Goal: Task Accomplishment & Management: Complete application form

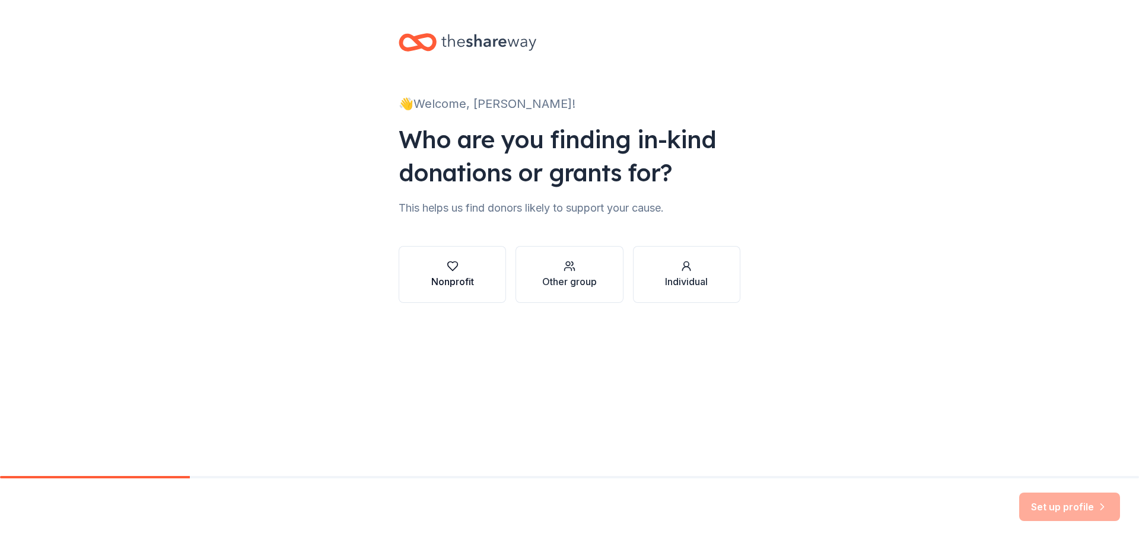
click at [463, 272] on div "button" at bounding box center [452, 266] width 43 height 12
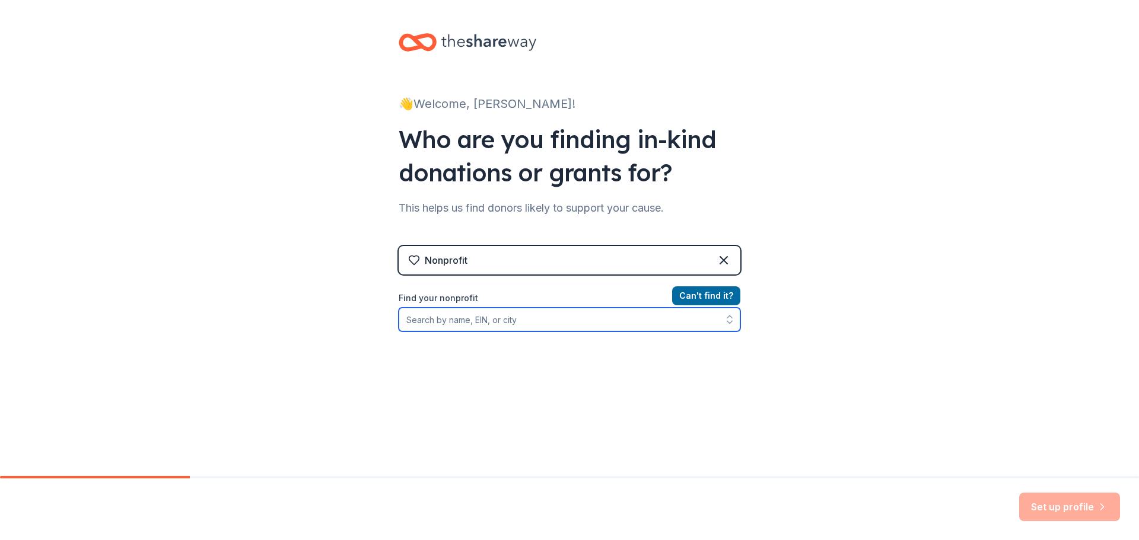
click at [555, 325] on input "Find your nonprofit" at bounding box center [570, 320] width 342 height 24
paste input "45-2442792"
type input "45-2442792"
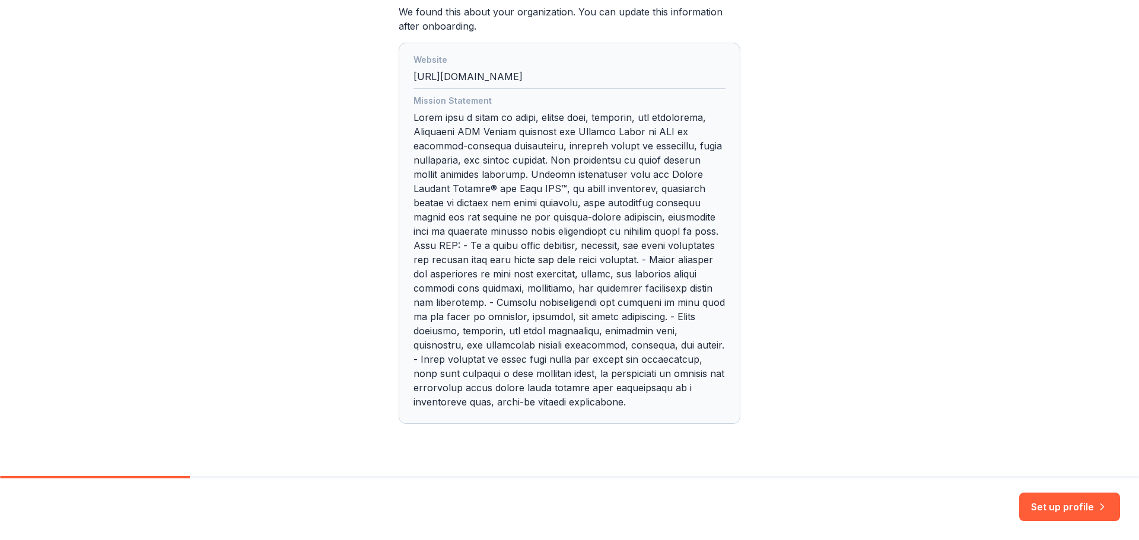
scroll to position [370, 0]
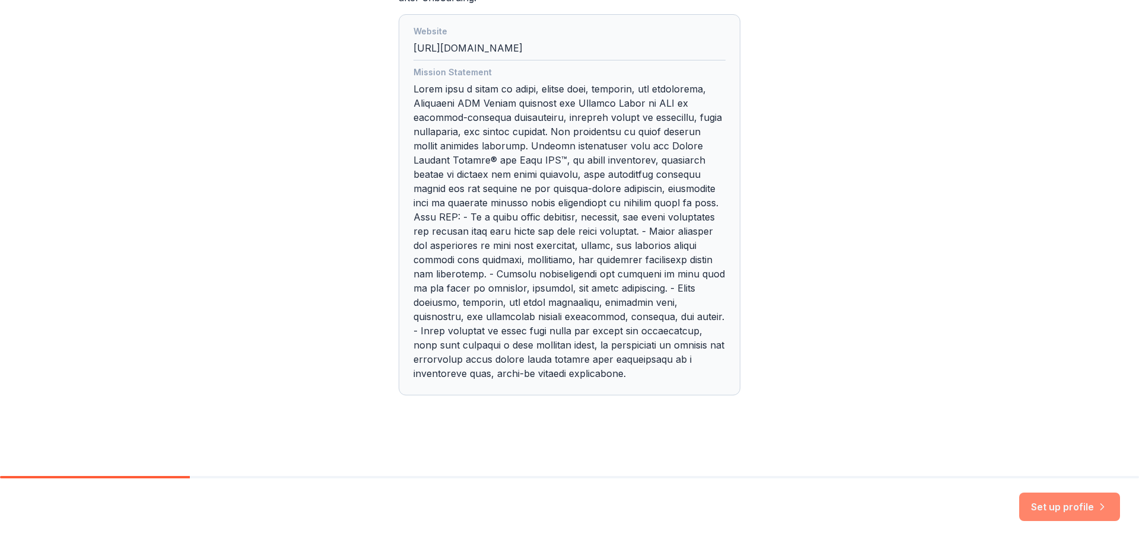
click at [1068, 506] on button "Set up profile" at bounding box center [1069, 507] width 101 height 28
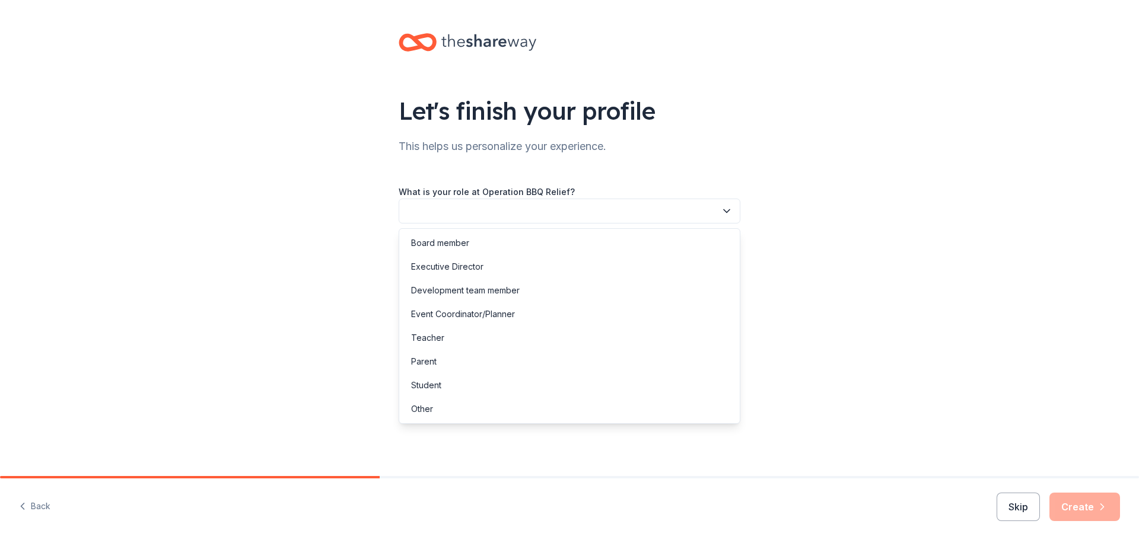
click at [578, 205] on button "button" at bounding box center [570, 211] width 342 height 25
click at [538, 298] on div "Development team member" at bounding box center [570, 291] width 336 height 24
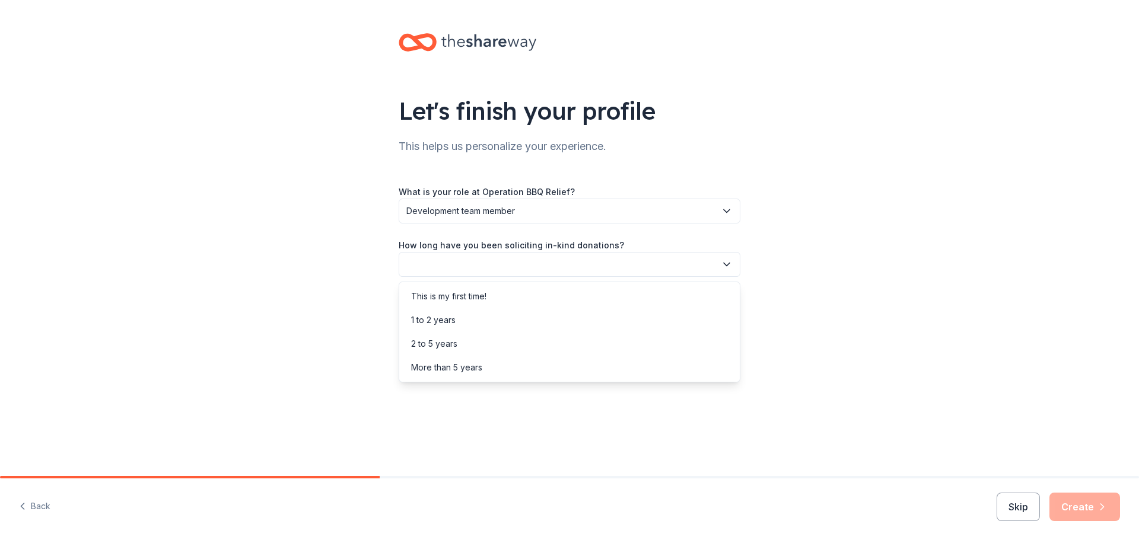
click at [523, 265] on button "button" at bounding box center [570, 264] width 342 height 25
click at [528, 375] on div "More than 5 years" at bounding box center [570, 368] width 336 height 24
click at [518, 319] on button "button" at bounding box center [570, 318] width 342 height 25
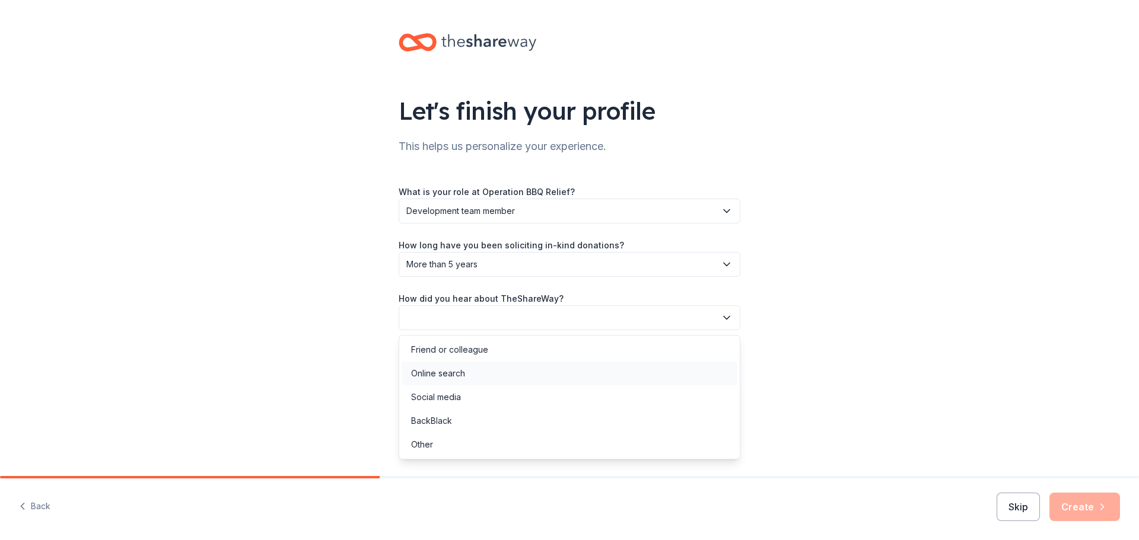
click at [514, 368] on div "Online search" at bounding box center [570, 374] width 336 height 24
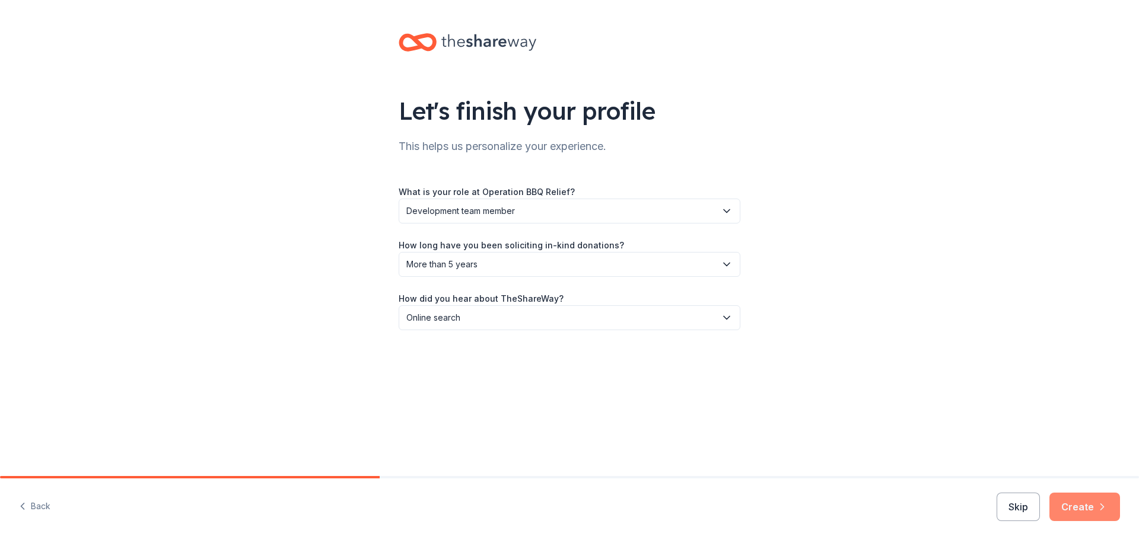
click at [1093, 508] on button "Create" at bounding box center [1085, 507] width 71 height 28
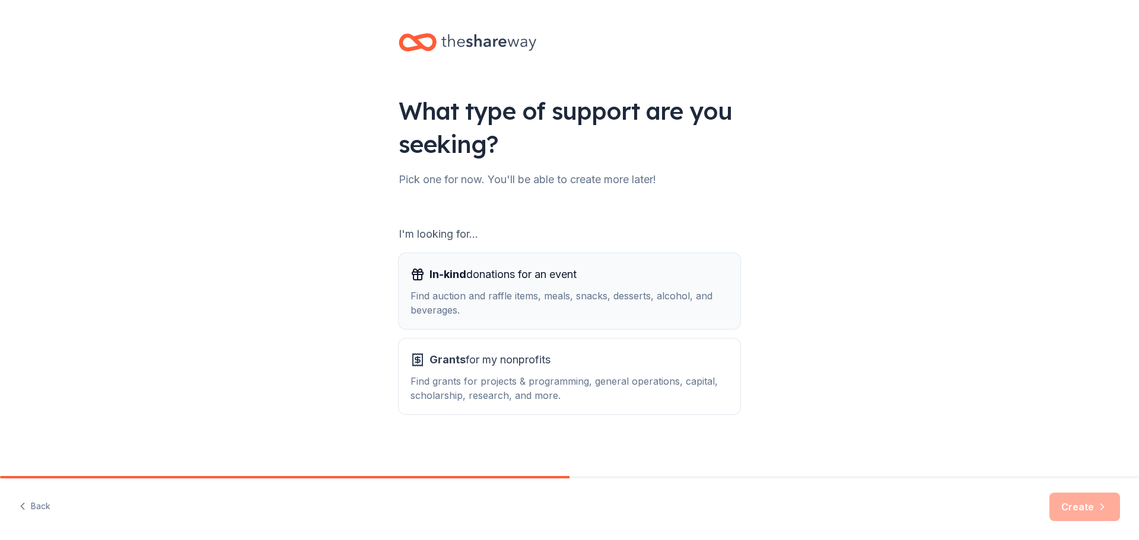
click at [598, 287] on div "In-kind donations for an event Find auction and raffle items, meals, snacks, de…" at bounding box center [570, 291] width 318 height 52
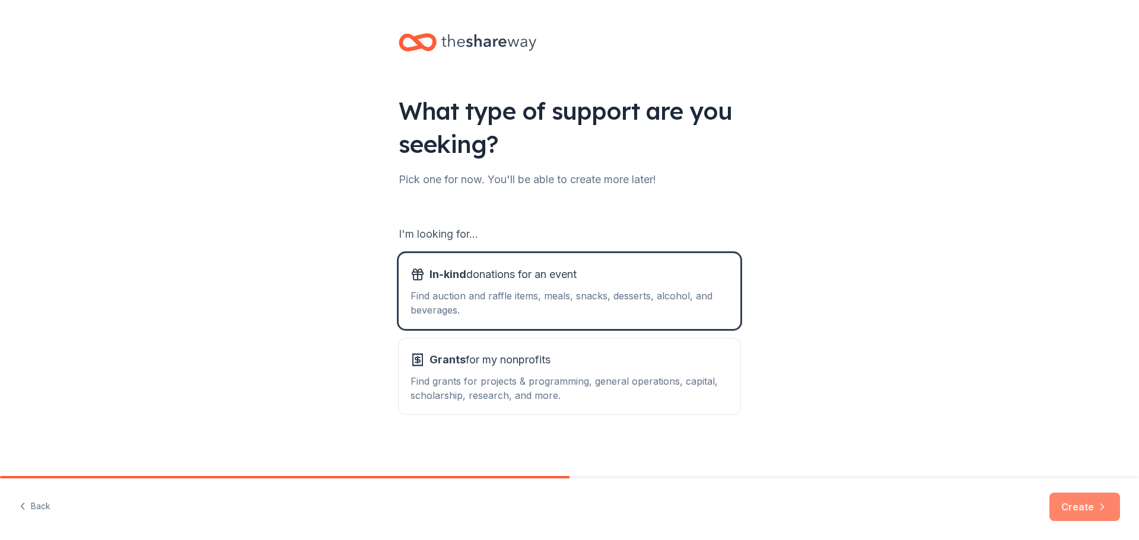
click at [1087, 509] on button "Create" at bounding box center [1085, 507] width 71 height 28
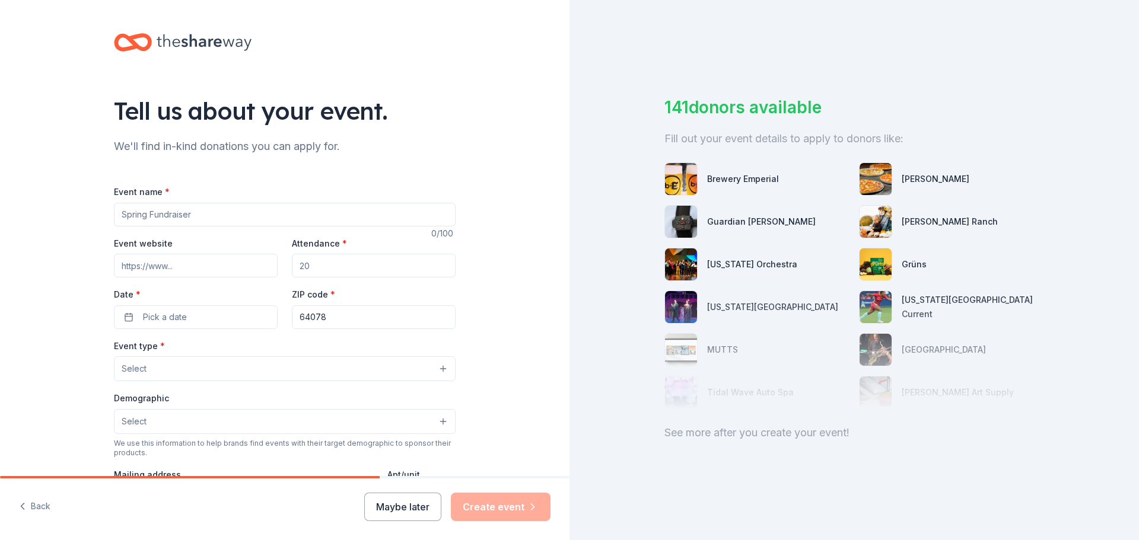
click at [208, 220] on input "Event name *" at bounding box center [285, 215] width 342 height 24
drag, startPoint x: 208, startPoint y: 217, endPoint x: -86, endPoint y: 195, distance: 295.0
click at [0, 195] on html "Tell us about your event. We'll find in-kind donations you can apply for. Event…" at bounding box center [569, 270] width 1139 height 540
type input "Together at the Table"
drag, startPoint x: 325, startPoint y: 268, endPoint x: 289, endPoint y: 265, distance: 35.7
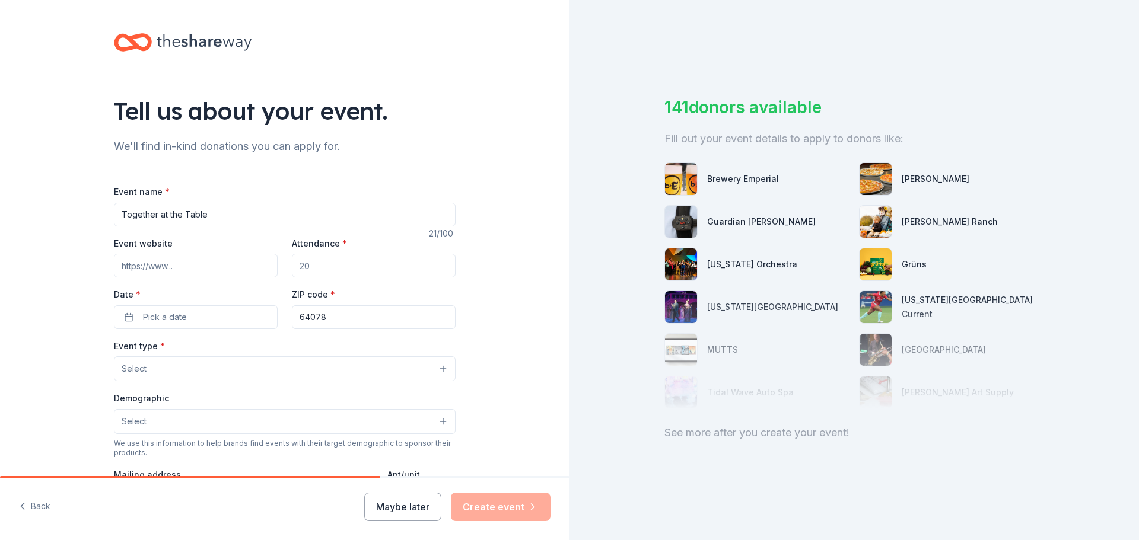
click at [292, 265] on input "Attendance *" at bounding box center [374, 266] width 164 height 24
type input "150"
click at [239, 312] on button "Pick a date" at bounding box center [196, 318] width 164 height 24
click at [259, 345] on button "Go to next month" at bounding box center [255, 349] width 17 height 17
click at [258, 351] on button "Go to next month" at bounding box center [255, 349] width 17 height 17
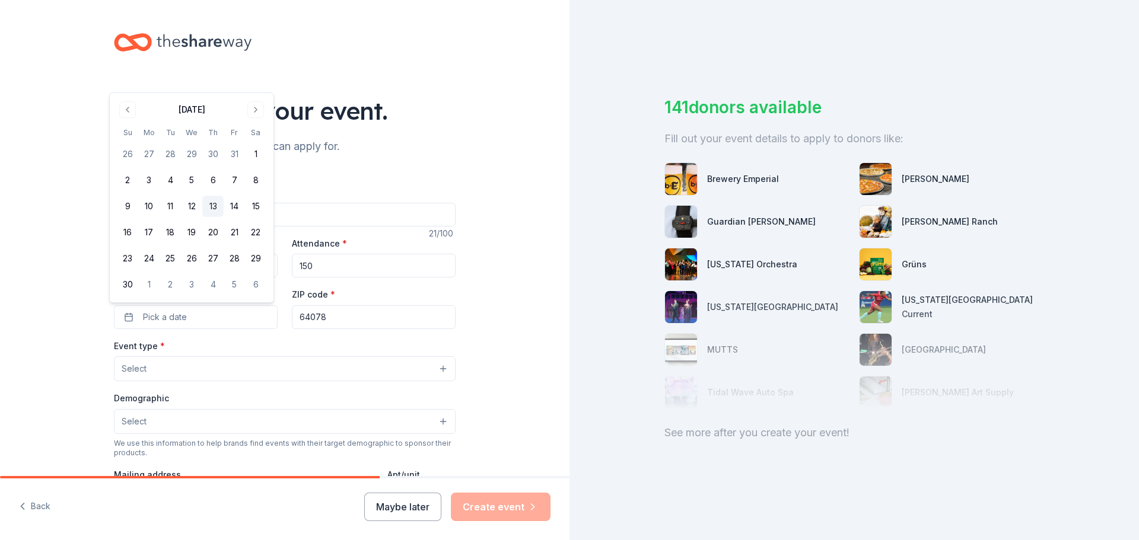
click at [216, 205] on button "13" at bounding box center [212, 206] width 21 height 21
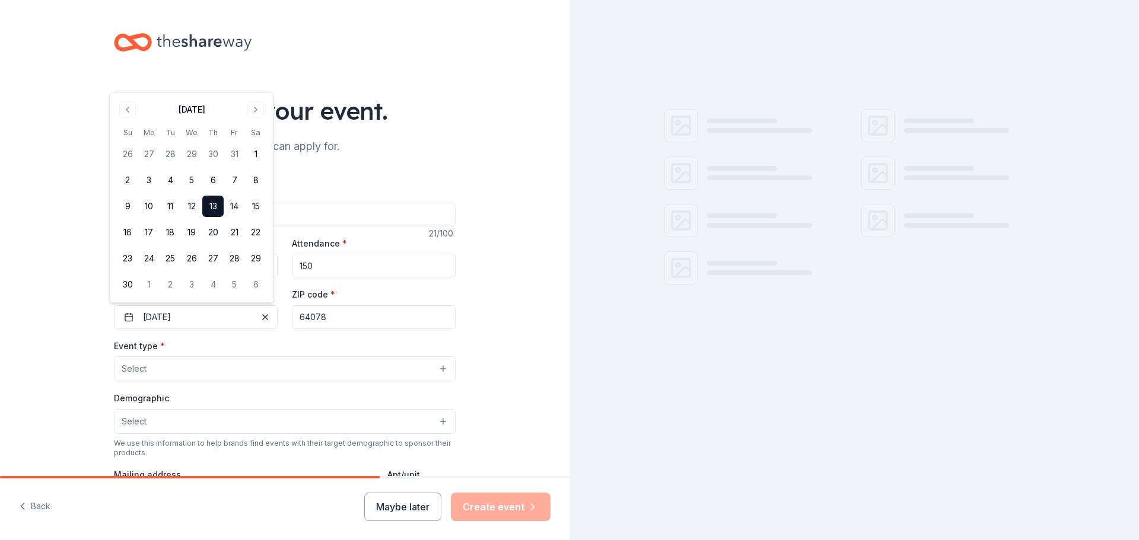
click at [341, 315] on input "64078" at bounding box center [374, 318] width 164 height 24
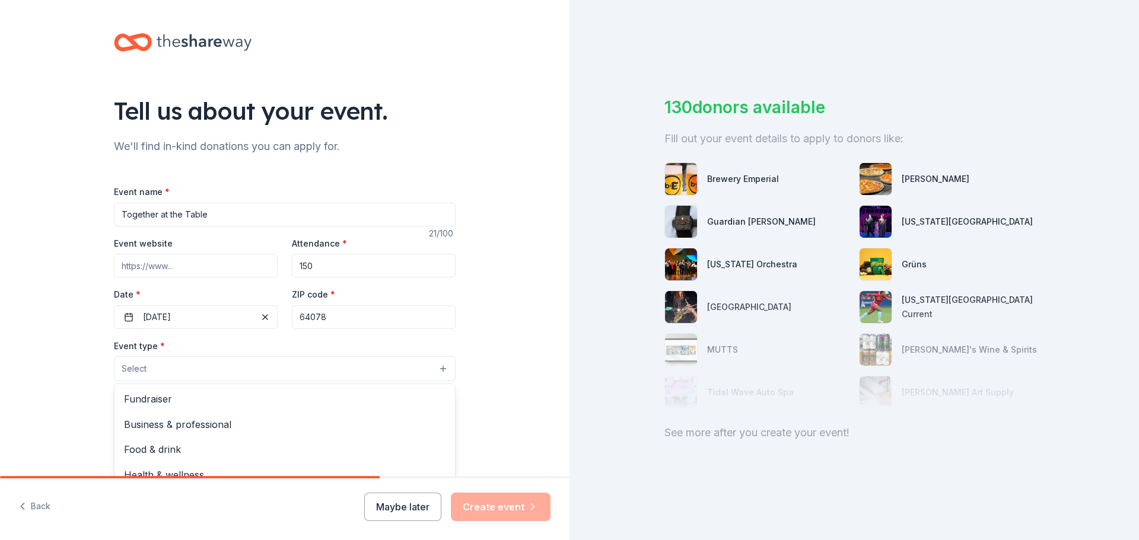
click at [199, 371] on button "Select" at bounding box center [285, 369] width 342 height 25
click at [198, 398] on span "Fundraiser" at bounding box center [285, 399] width 322 height 15
click at [500, 368] on div "Tell us about your event. We'll find in-kind donations you can apply for. Event…" at bounding box center [285, 395] width 570 height 791
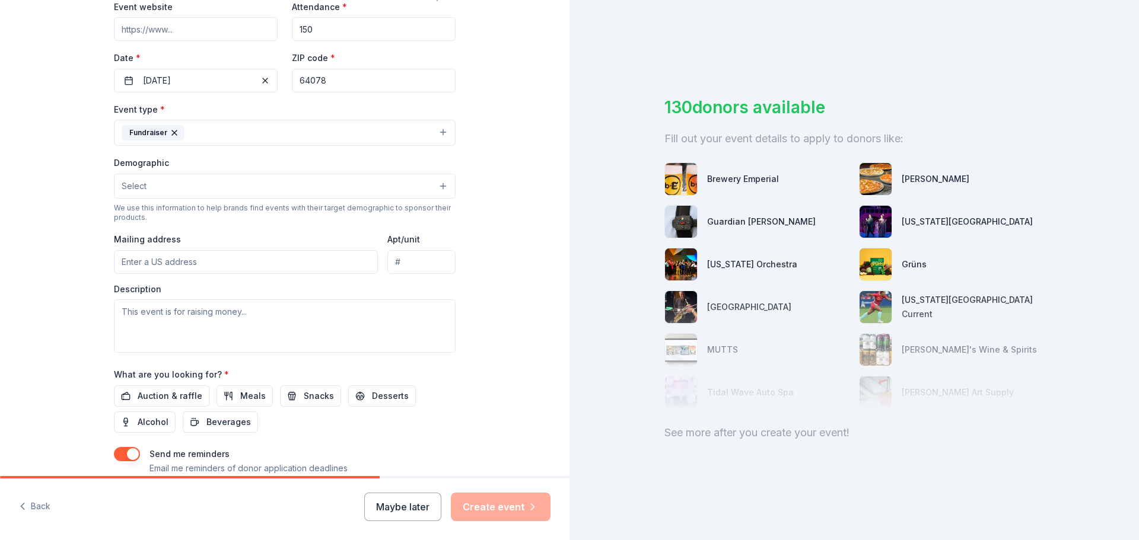
scroll to position [237, 0]
click at [222, 183] on button "Select" at bounding box center [285, 185] width 342 height 25
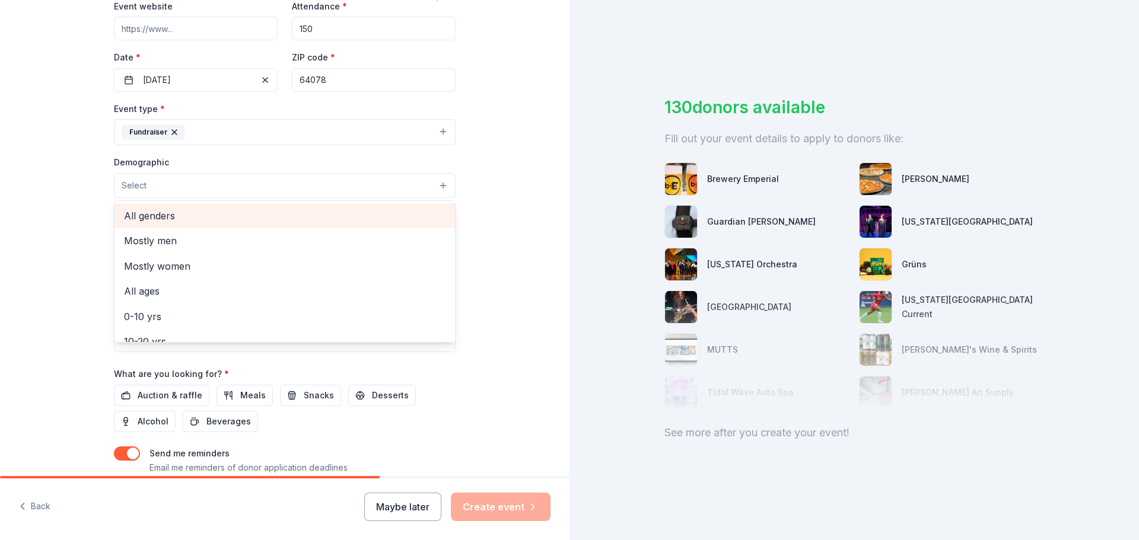
click at [189, 218] on span "All genders" at bounding box center [285, 215] width 322 height 15
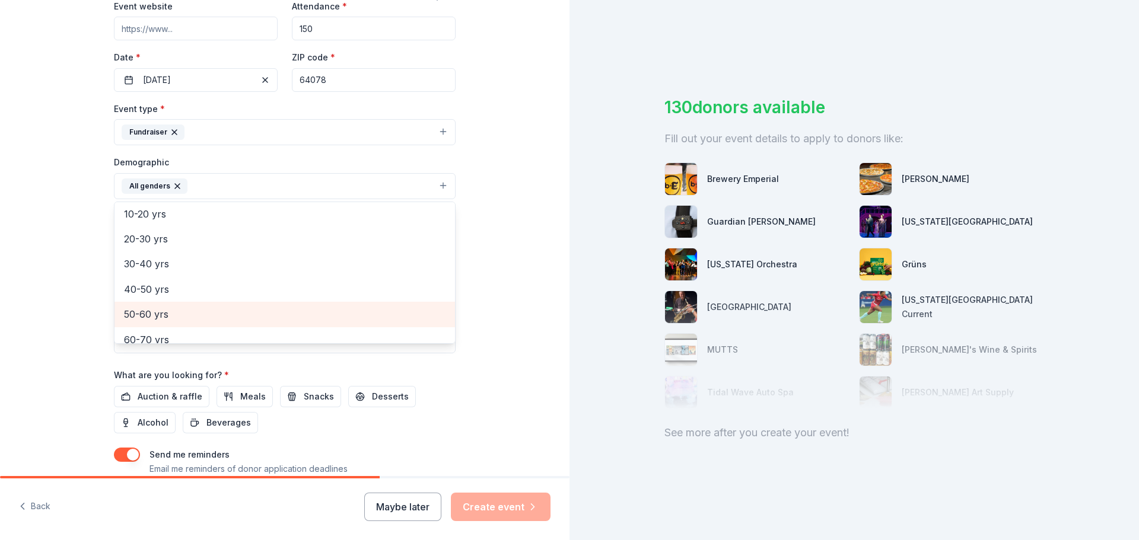
scroll to position [119, 0]
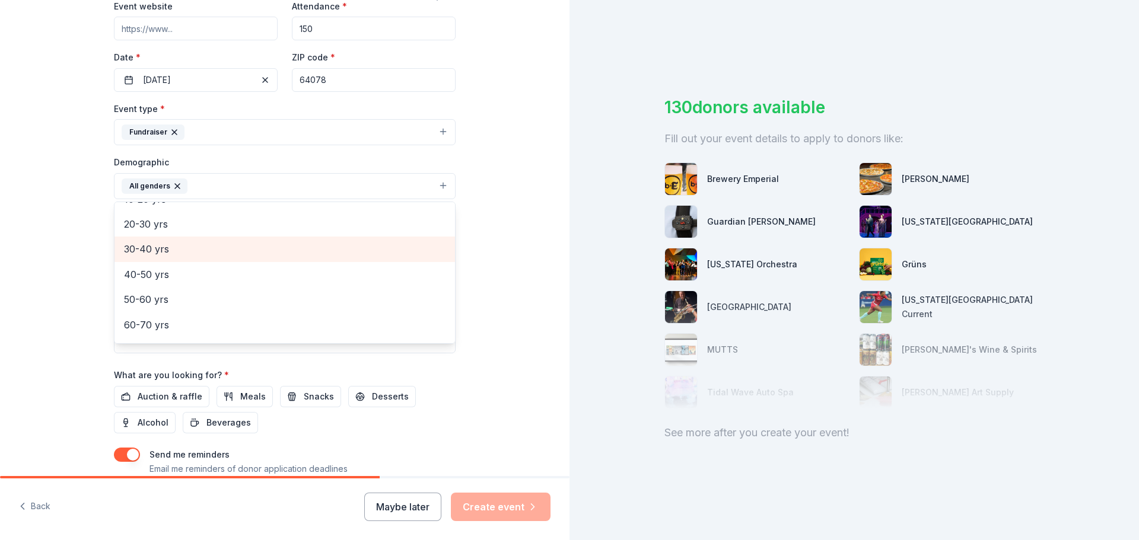
click at [171, 252] on span "30-40 yrs" at bounding box center [285, 248] width 322 height 15
click at [175, 255] on span "40-50 yrs" at bounding box center [285, 248] width 322 height 15
click at [178, 255] on span "50-60 yrs" at bounding box center [285, 252] width 322 height 15
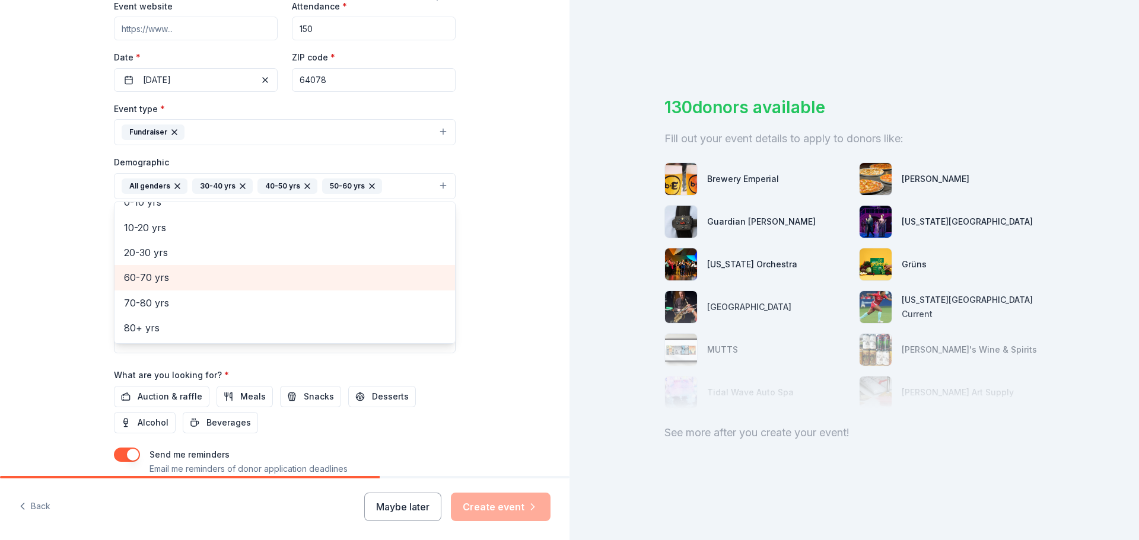
drag, startPoint x: 211, startPoint y: 273, endPoint x: 449, endPoint y: 336, distance: 245.3
click at [212, 273] on span "60-70 yrs" at bounding box center [285, 277] width 322 height 15
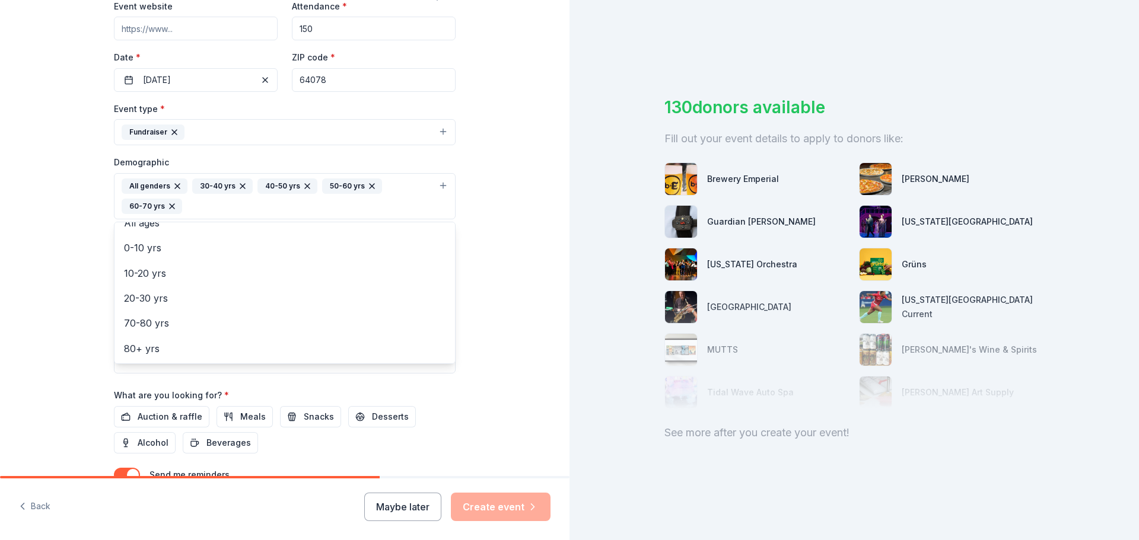
click at [482, 381] on div "Tell us about your event. We'll find in-kind donations you can apply for. Event…" at bounding box center [285, 169] width 570 height 812
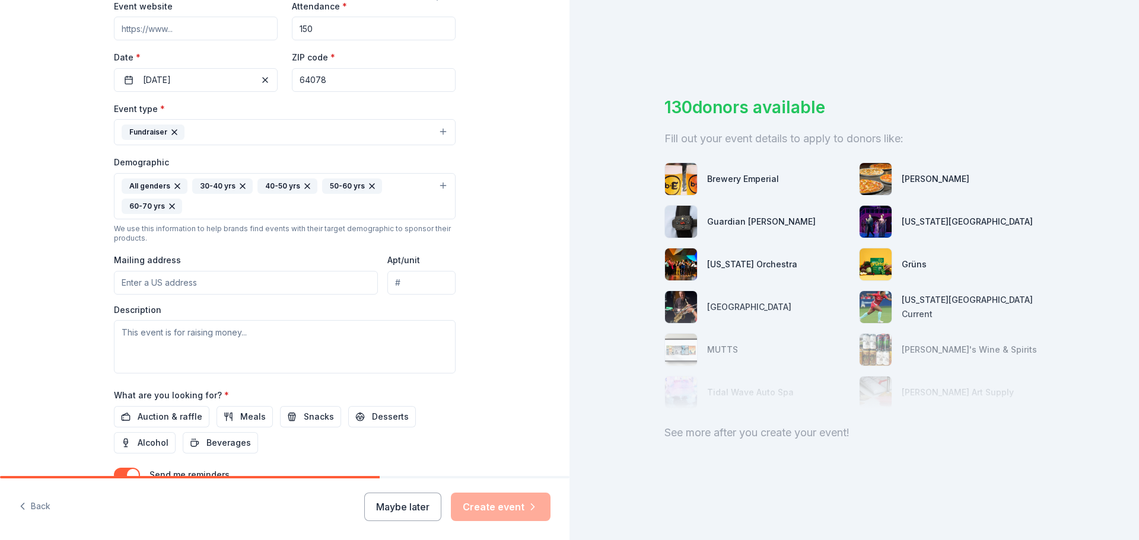
click at [209, 289] on input "Mailing address" at bounding box center [246, 283] width 264 height 24
type input "2230 Brooklyn Ave"
type input "64127"
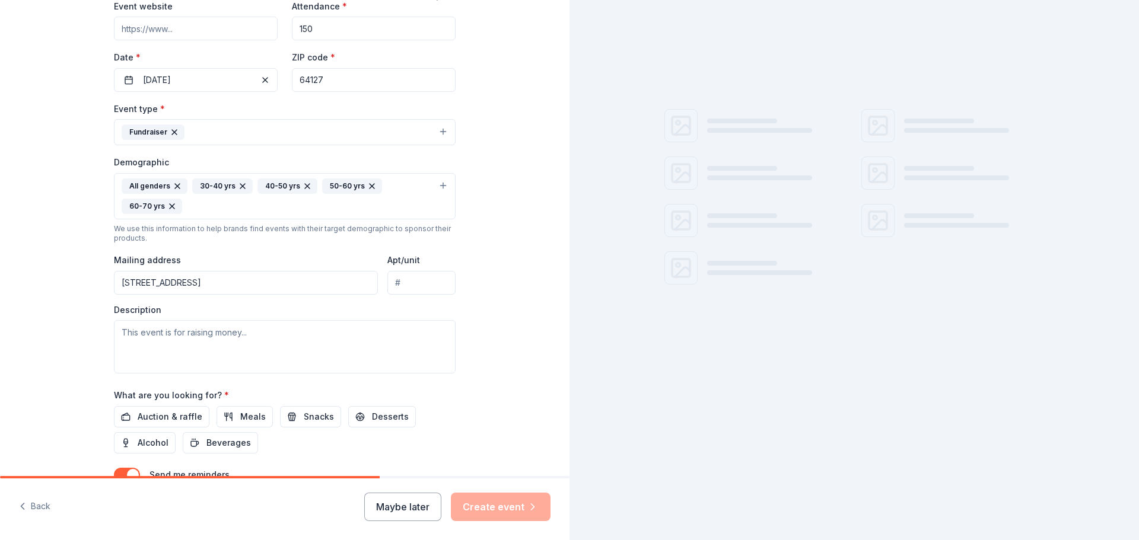
click at [257, 278] on input "2230 Brooklyn Ave" at bounding box center [246, 283] width 264 height 24
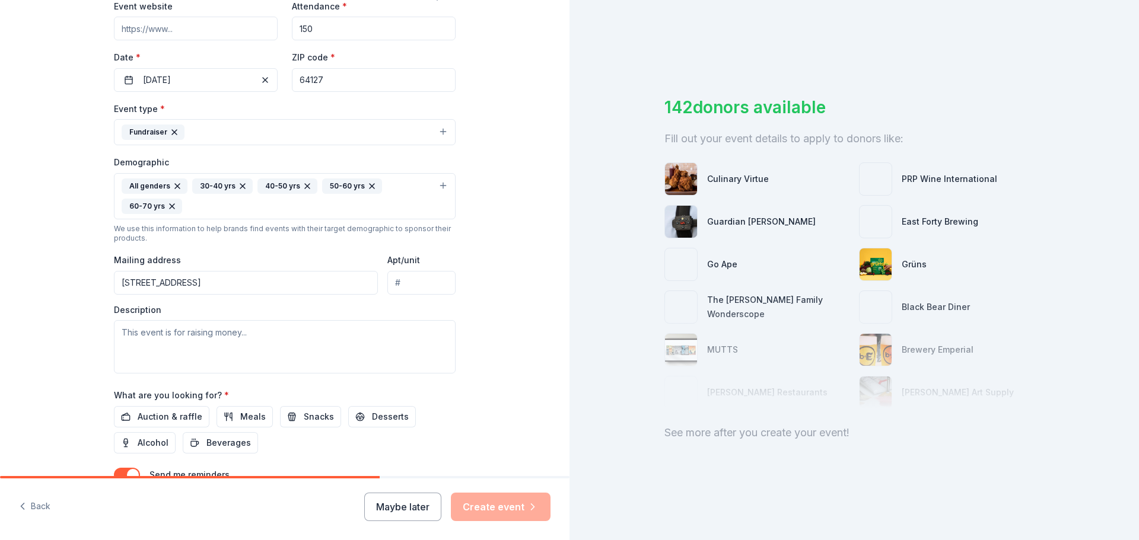
click at [243, 285] on input "2230 Brooklyn Ave" at bounding box center [246, 283] width 264 height 24
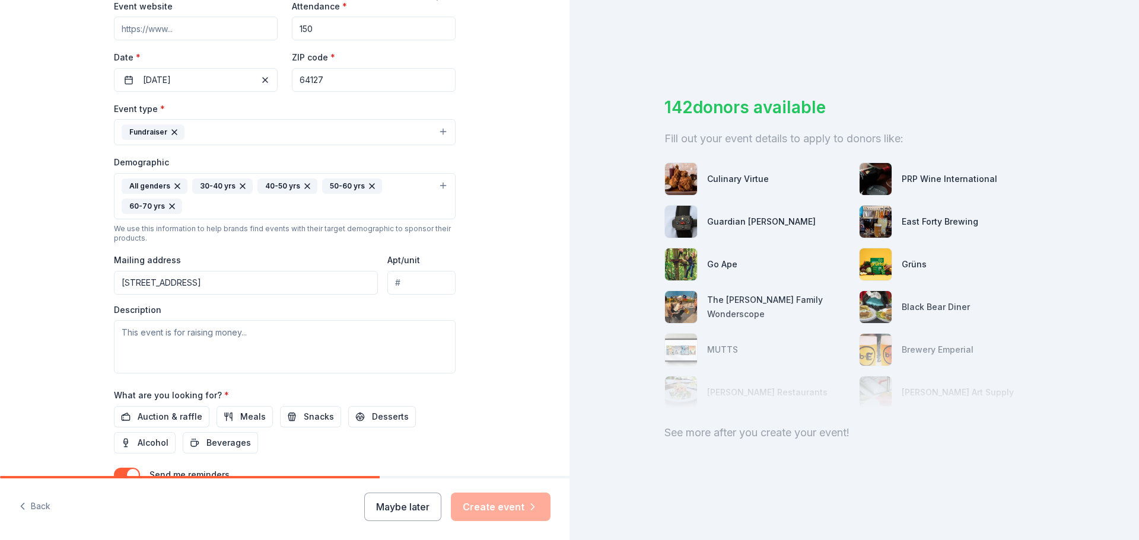
click at [266, 266] on div "Mailing address 2230 Brooklyn Ave" at bounding box center [246, 274] width 264 height 42
click at [247, 280] on input "2230 Brooklyn Ave" at bounding box center [246, 283] width 264 height 24
type input "2230 Brooklyn Ave Kansas City, MO 64127"
click at [486, 253] on div "Tell us about your event. We'll find in-kind donations you can apply for. Event…" at bounding box center [285, 169] width 570 height 812
click at [199, 332] on textarea at bounding box center [285, 346] width 342 height 53
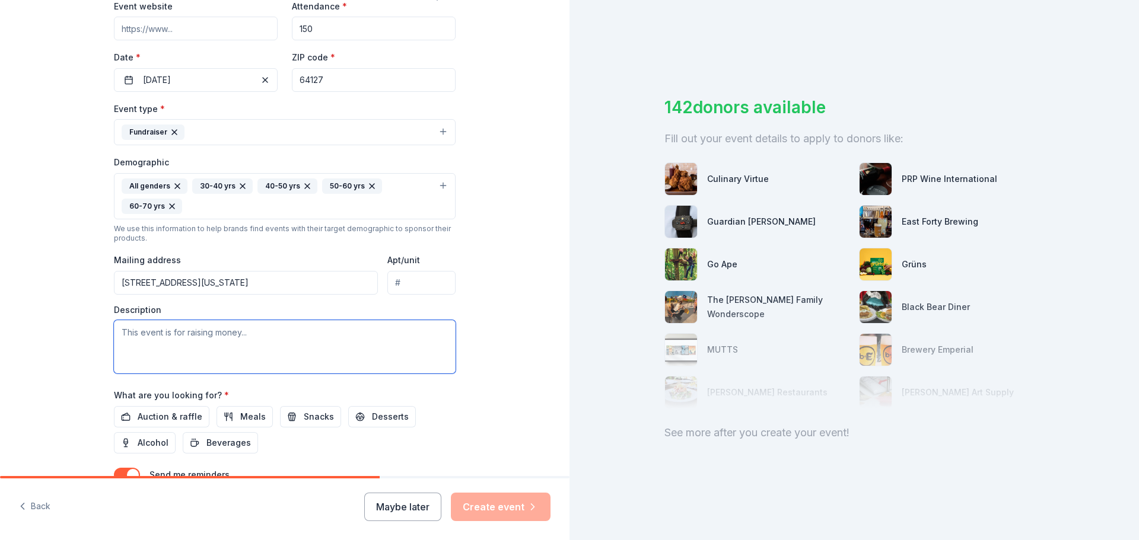
click at [206, 331] on textarea at bounding box center [285, 346] width 342 height 53
paste textarea "ogether at the Table – Kansas City Donor Dinner Date: Thursday, November 13, 20…"
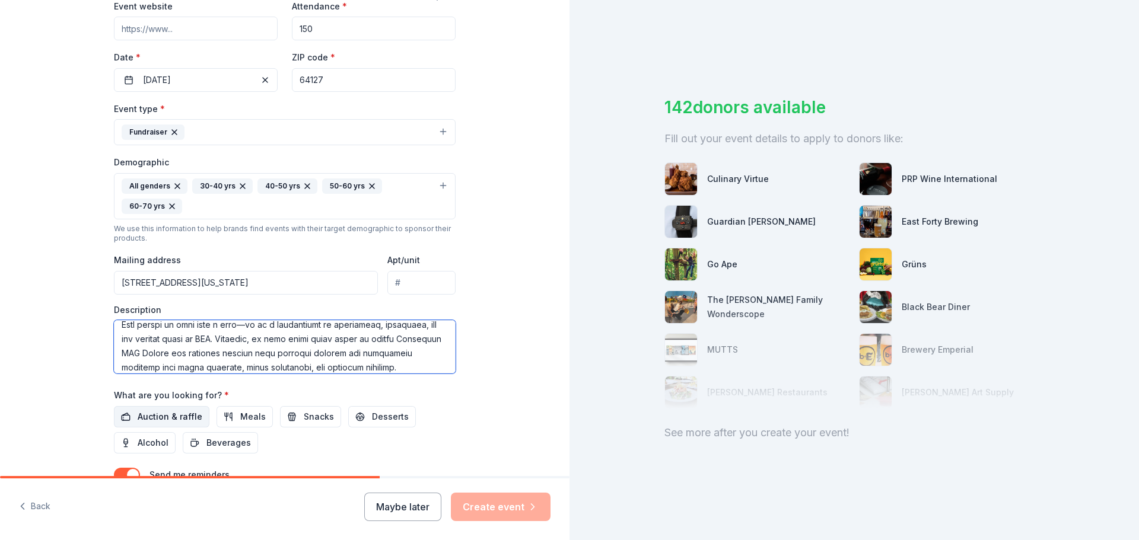
type textarea "ogether at the Table – Kansas City Donor Dinner Date: Thursday, November 13, 20…"
drag, startPoint x: 180, startPoint y: 416, endPoint x: 190, endPoint y: 418, distance: 9.8
click at [180, 415] on span "Auction & raffle" at bounding box center [170, 417] width 65 height 14
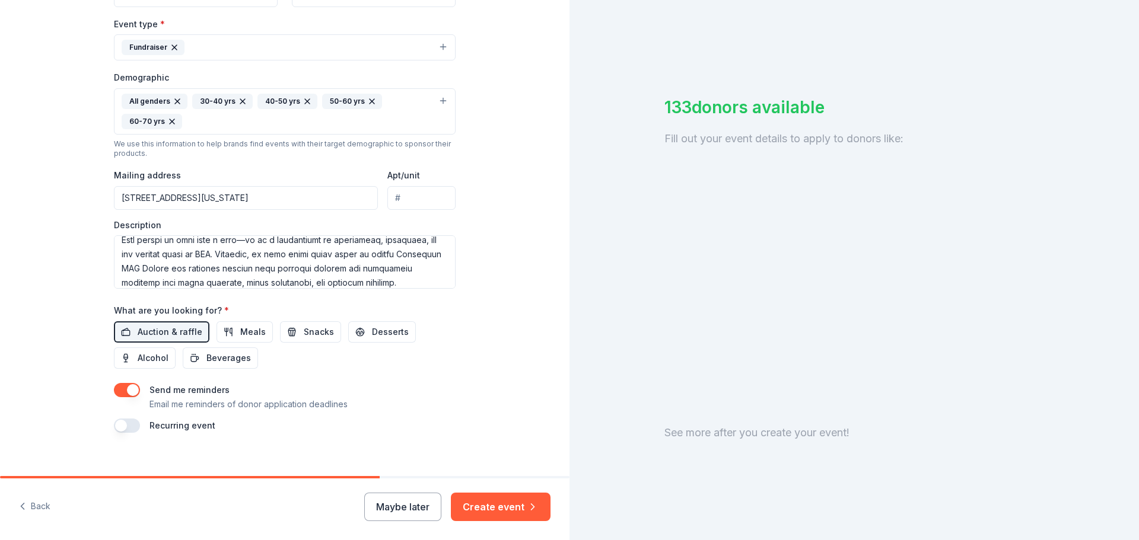
scroll to position [336, 0]
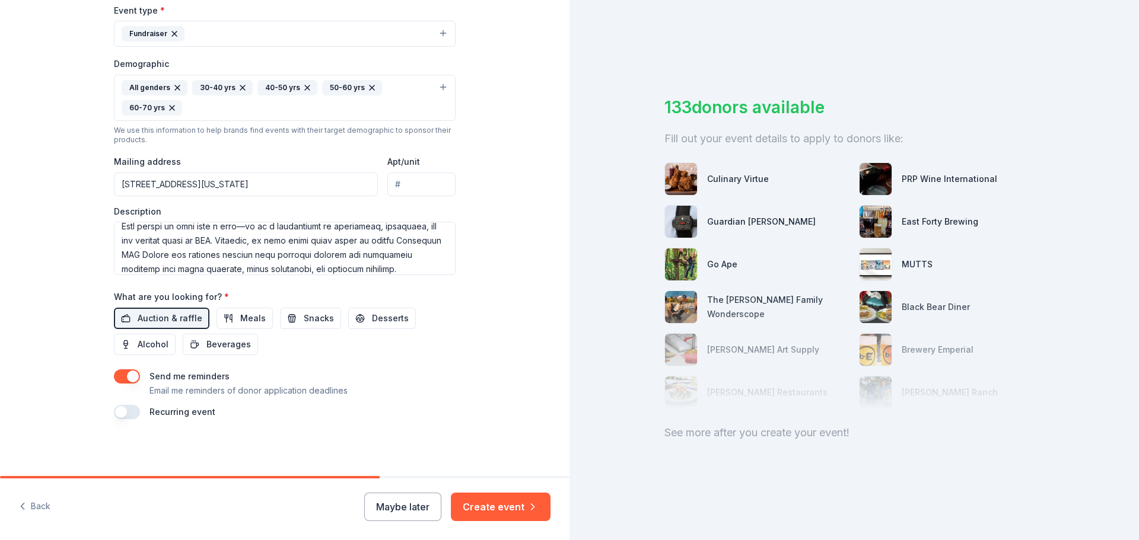
click at [118, 373] on button "button" at bounding box center [127, 377] width 26 height 14
click at [489, 508] on button "Create event" at bounding box center [501, 507] width 100 height 28
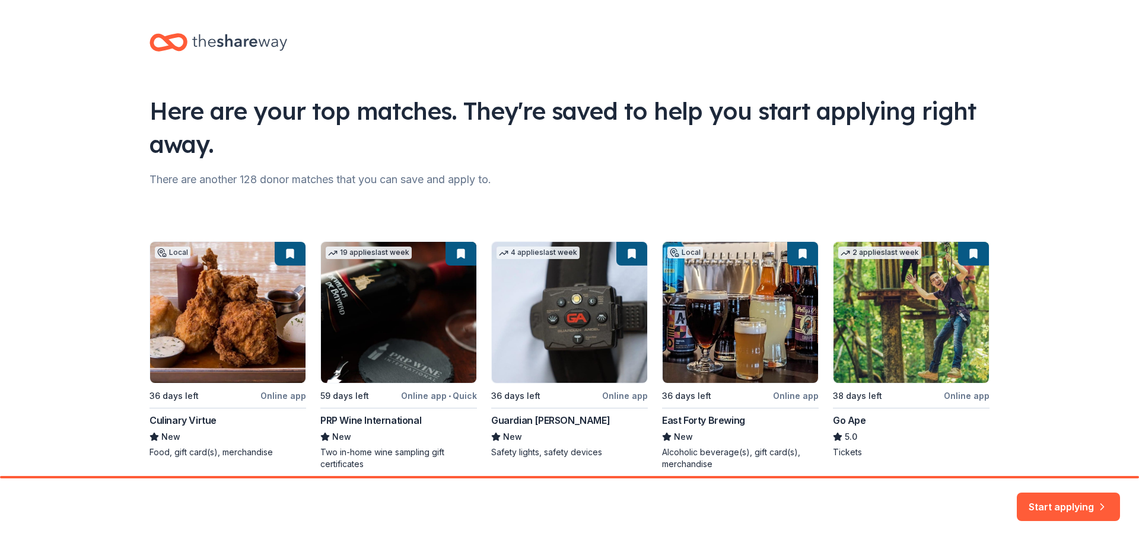
click at [545, 419] on div "Local 36 days left Online app Culinary Virtue New Food, gift card(s), merchandi…" at bounding box center [570, 355] width 840 height 229
click at [1073, 505] on button "Start applying" at bounding box center [1068, 500] width 103 height 28
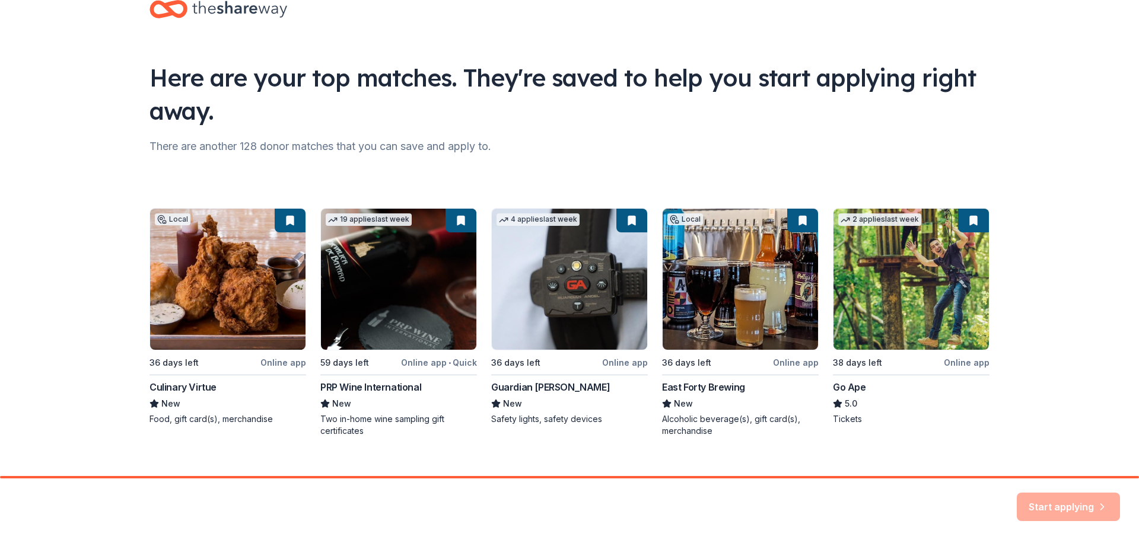
scroll to position [51, 0]
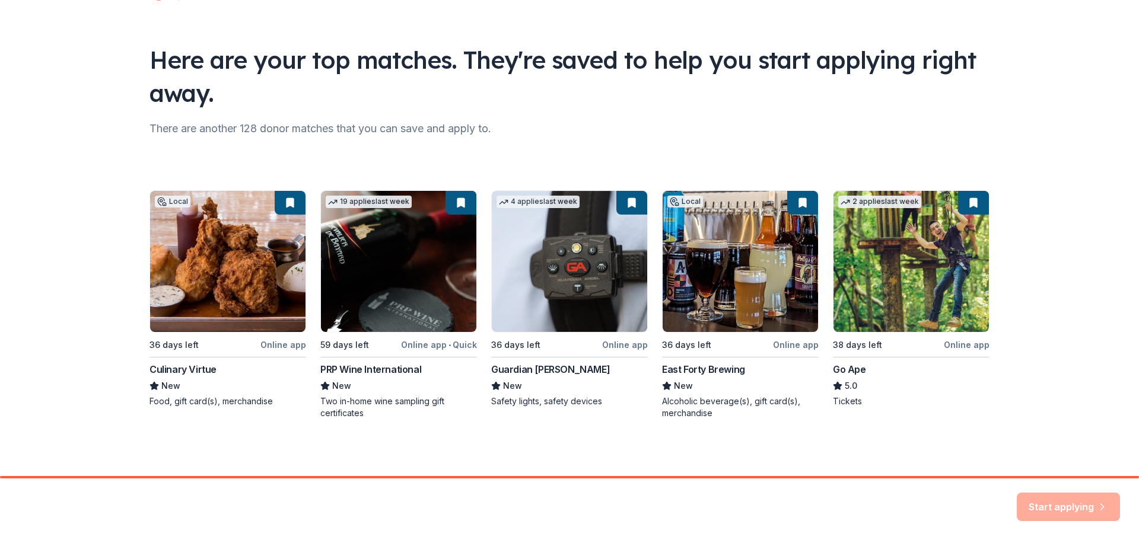
click at [1051, 500] on div "Start applying" at bounding box center [1068, 507] width 103 height 28
click at [1060, 501] on div "Start applying" at bounding box center [1068, 507] width 103 height 28
drag, startPoint x: 355, startPoint y: 108, endPoint x: 185, endPoint y: 213, distance: 200.0
click at [352, 109] on div "Here are your top matches. They're saved to help you start applying right away." at bounding box center [570, 76] width 840 height 66
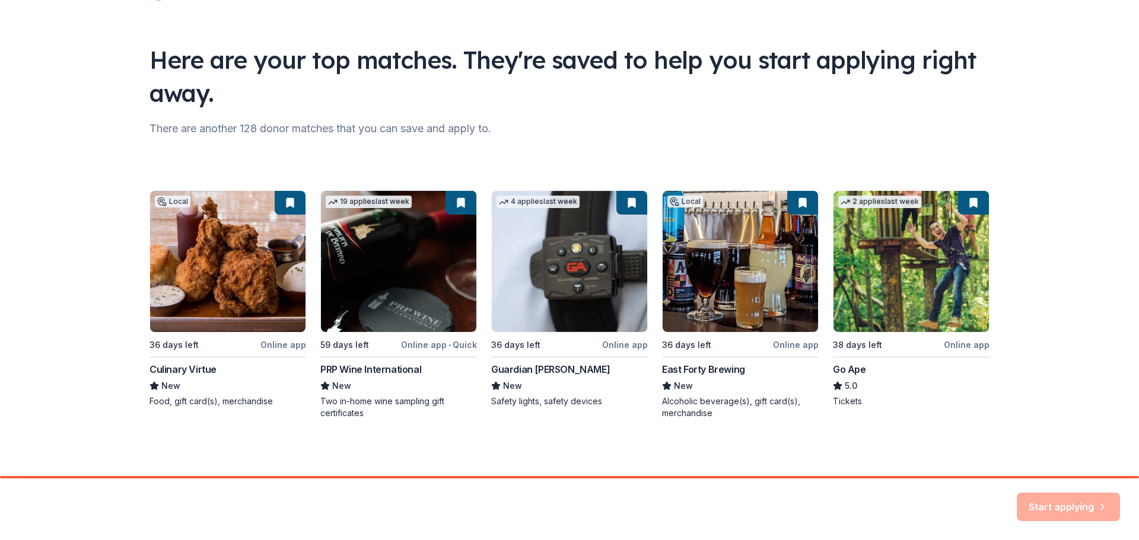
click at [186, 225] on div "Local 36 days left Online app Culinary Virtue New Food, gift card(s), merchandi…" at bounding box center [570, 304] width 840 height 229
click at [187, 225] on div "Local 36 days left Online app Culinary Virtue New Food, gift card(s), merchandi…" at bounding box center [570, 304] width 840 height 229
click at [221, 278] on div "Local 36 days left Online app Culinary Virtue New Food, gift card(s), merchandi…" at bounding box center [570, 304] width 840 height 229
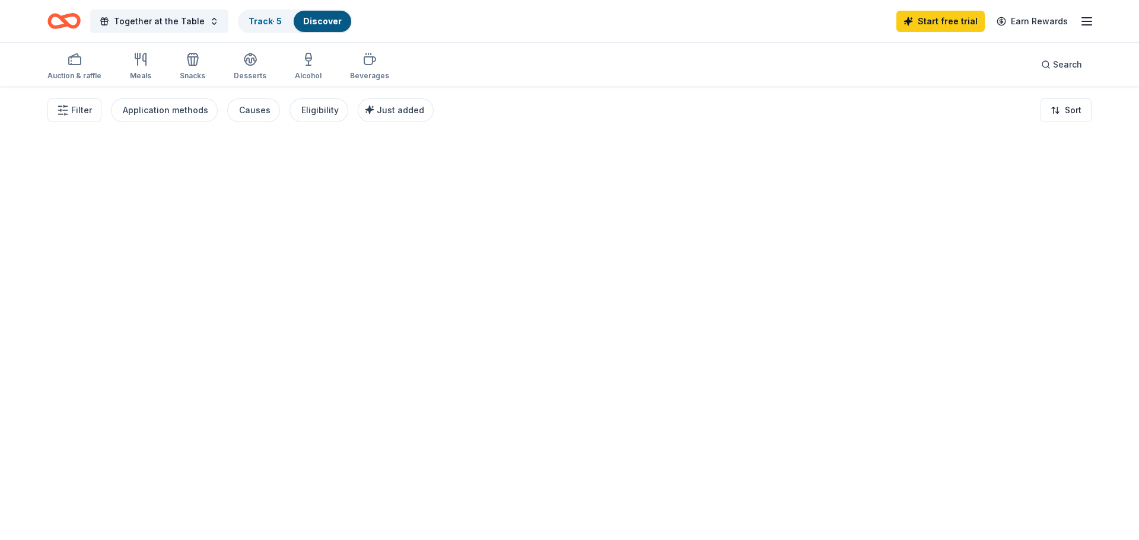
click at [185, 358] on div at bounding box center [569, 314] width 1139 height 454
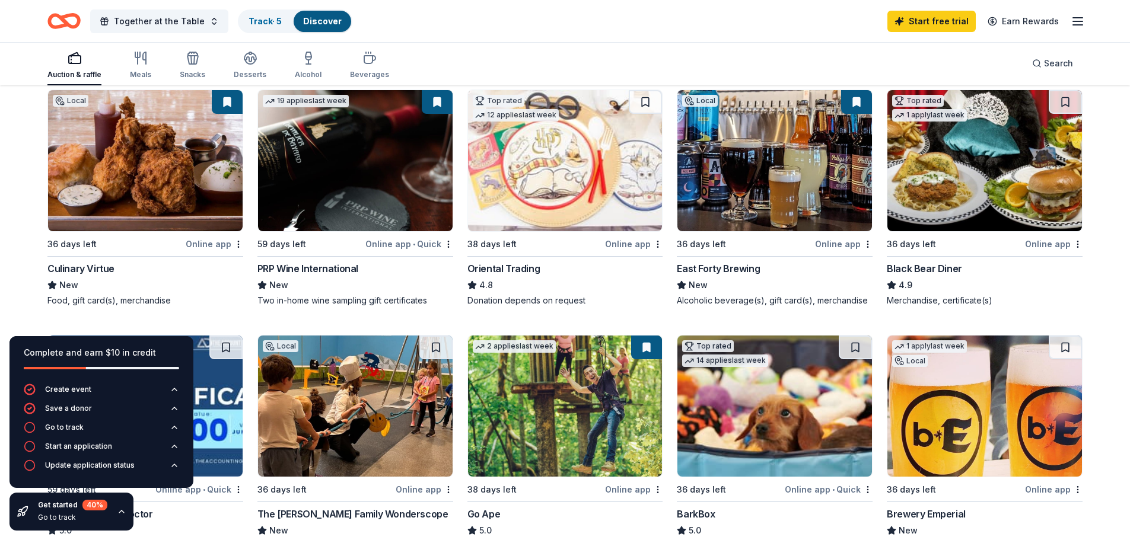
scroll to position [119, 0]
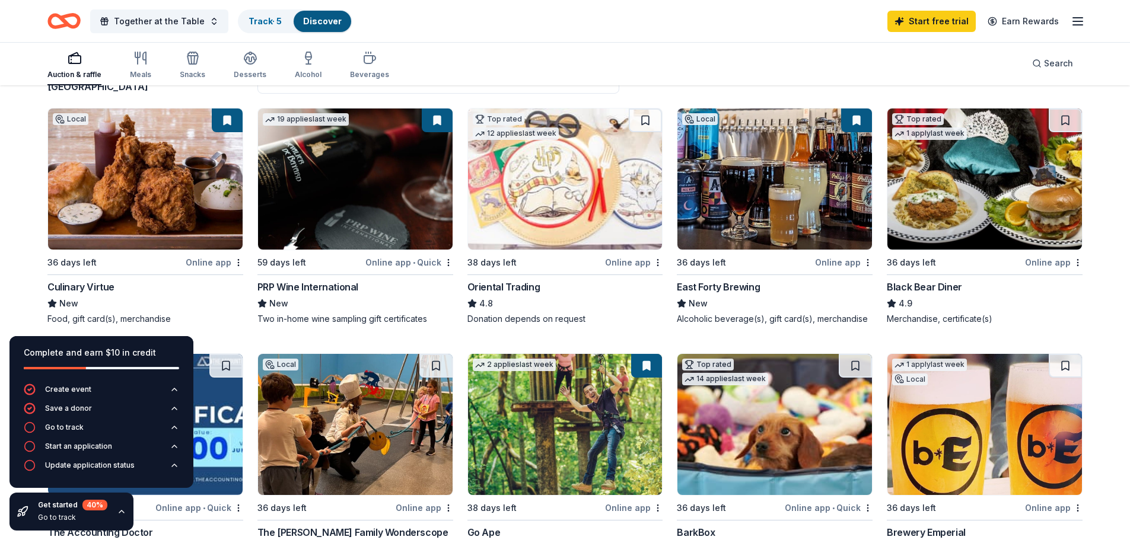
click at [103, 280] on div "Culinary Virtue" at bounding box center [80, 287] width 67 height 14
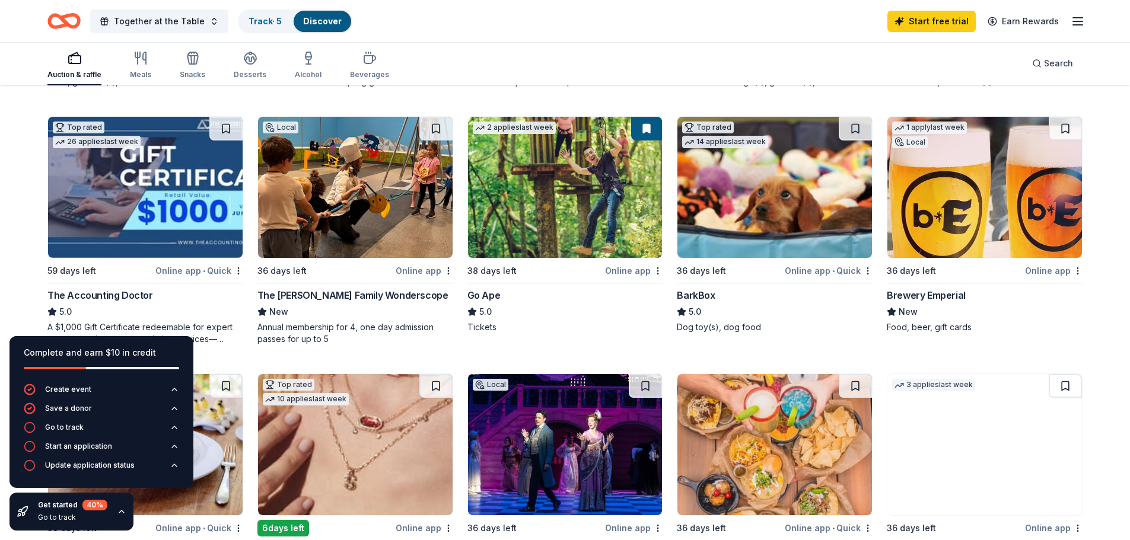
scroll to position [415, 0]
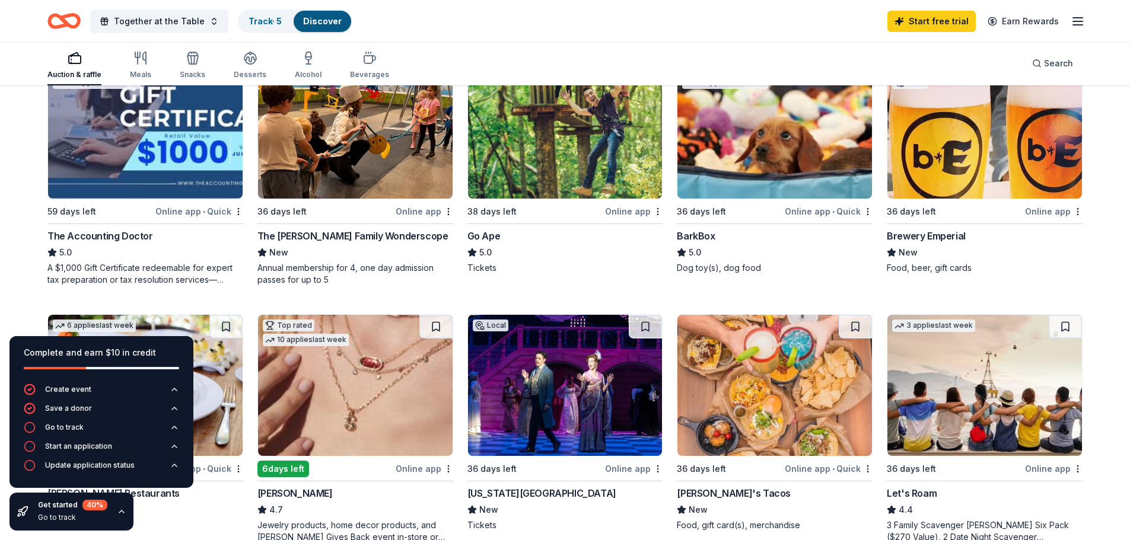
click at [187, 204] on div "Online app • Quick" at bounding box center [199, 211] width 88 height 15
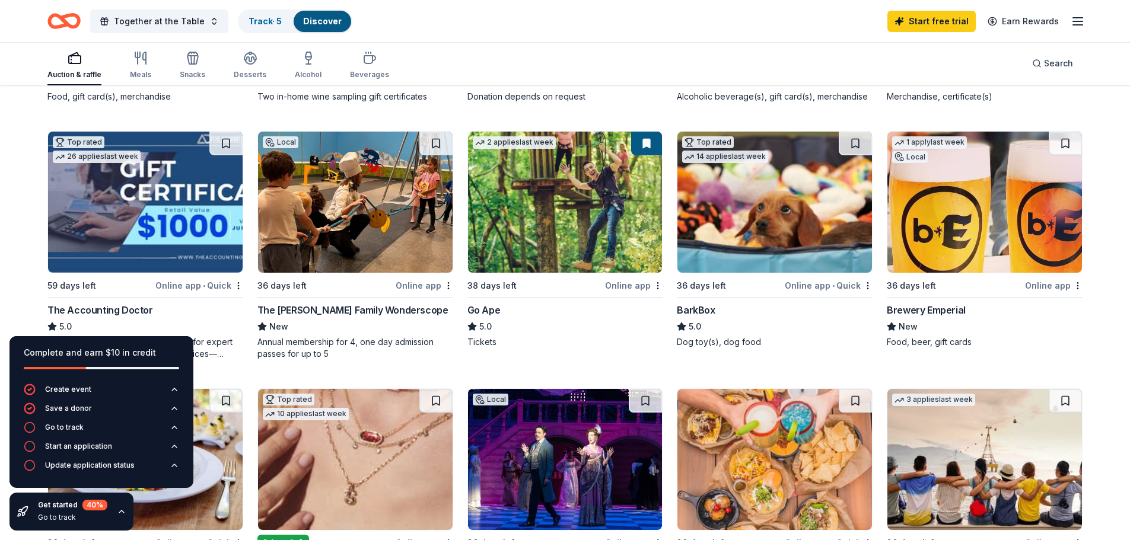
scroll to position [0, 0]
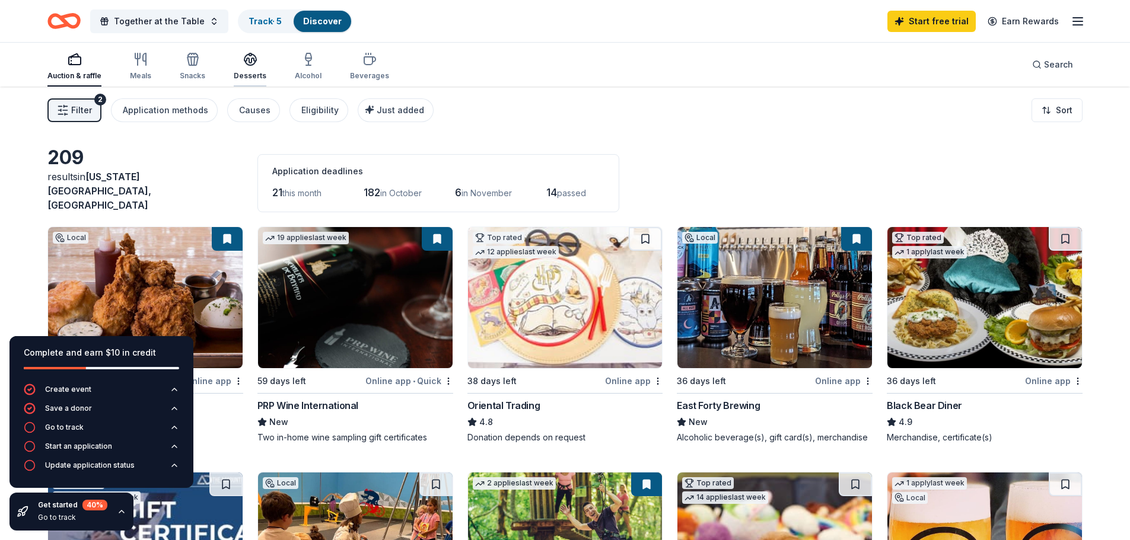
click at [245, 69] on div "Desserts" at bounding box center [250, 66] width 33 height 28
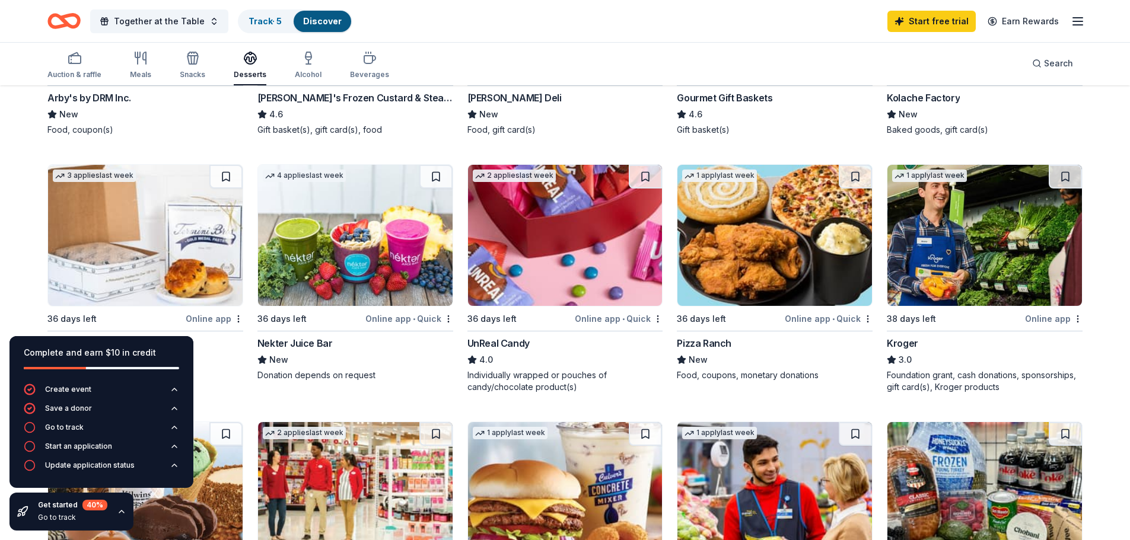
scroll to position [356, 0]
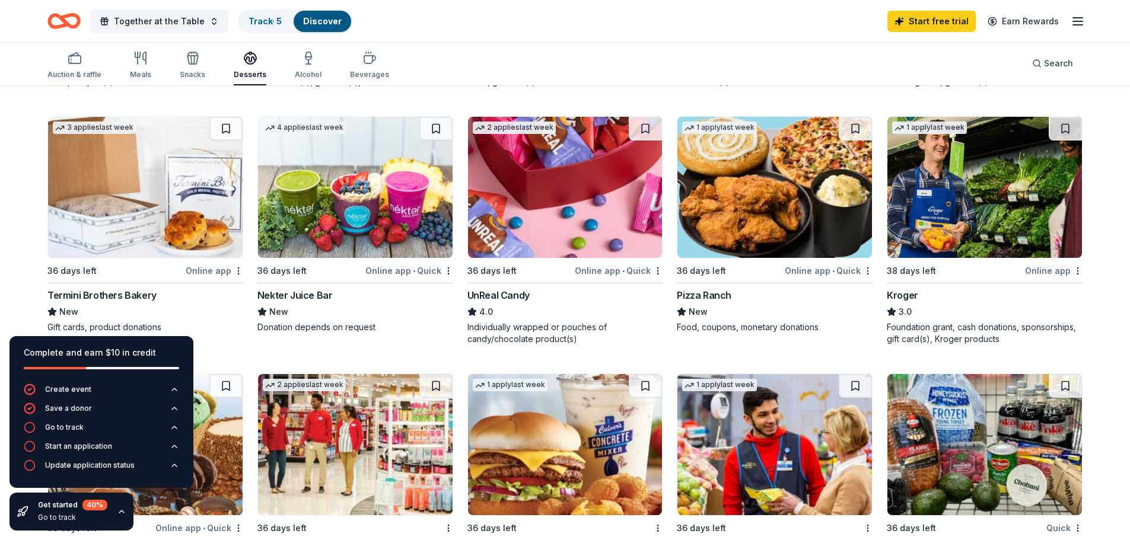
click at [117, 288] on div "Termini Brothers Bakery" at bounding box center [101, 295] width 109 height 14
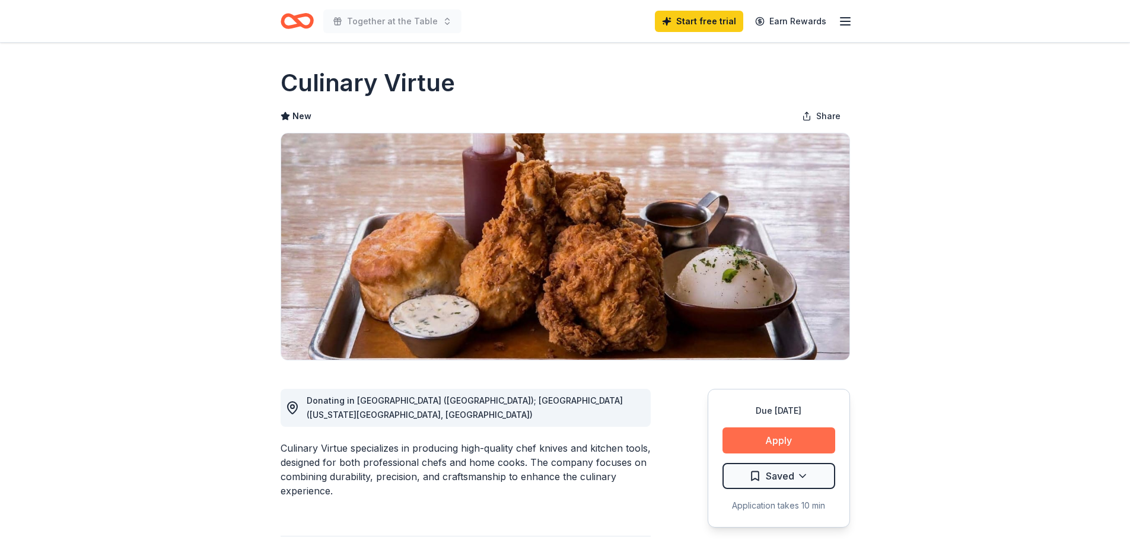
click at [792, 437] on button "Apply" at bounding box center [779, 441] width 113 height 26
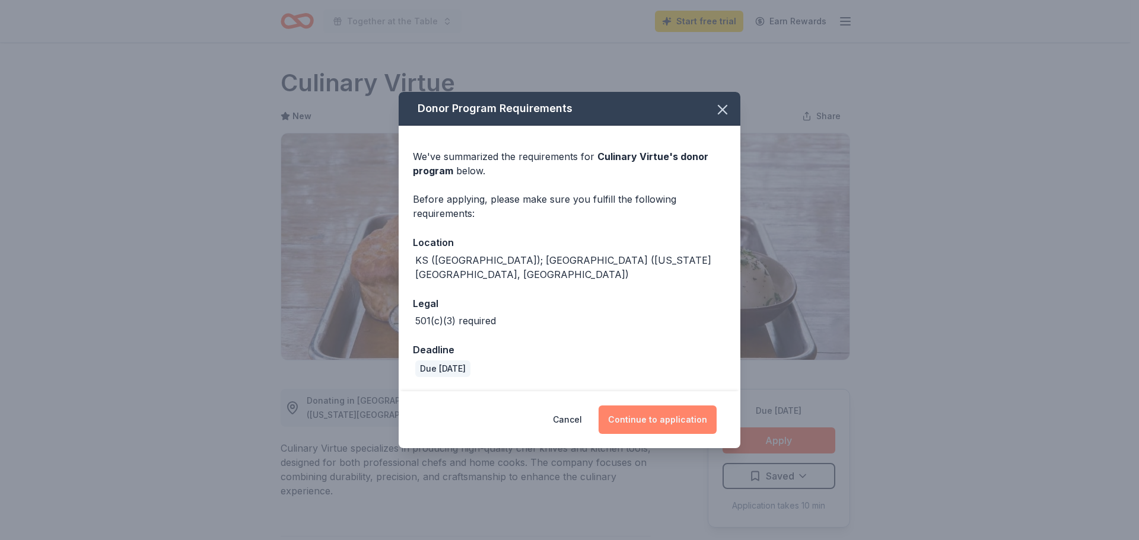
click at [660, 412] on button "Continue to application" at bounding box center [658, 420] width 118 height 28
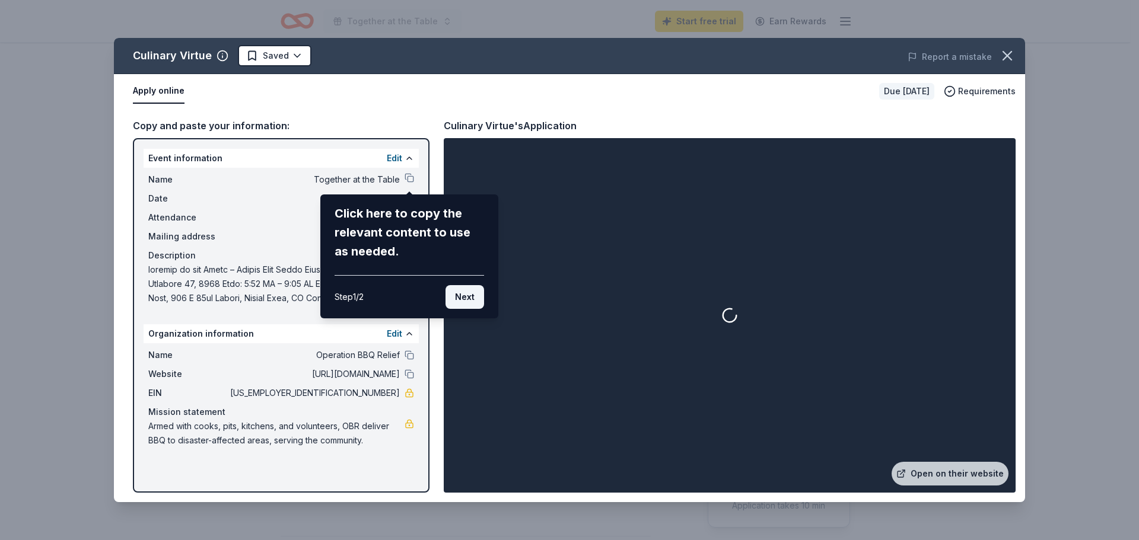
click at [467, 294] on button "Next" at bounding box center [465, 297] width 39 height 24
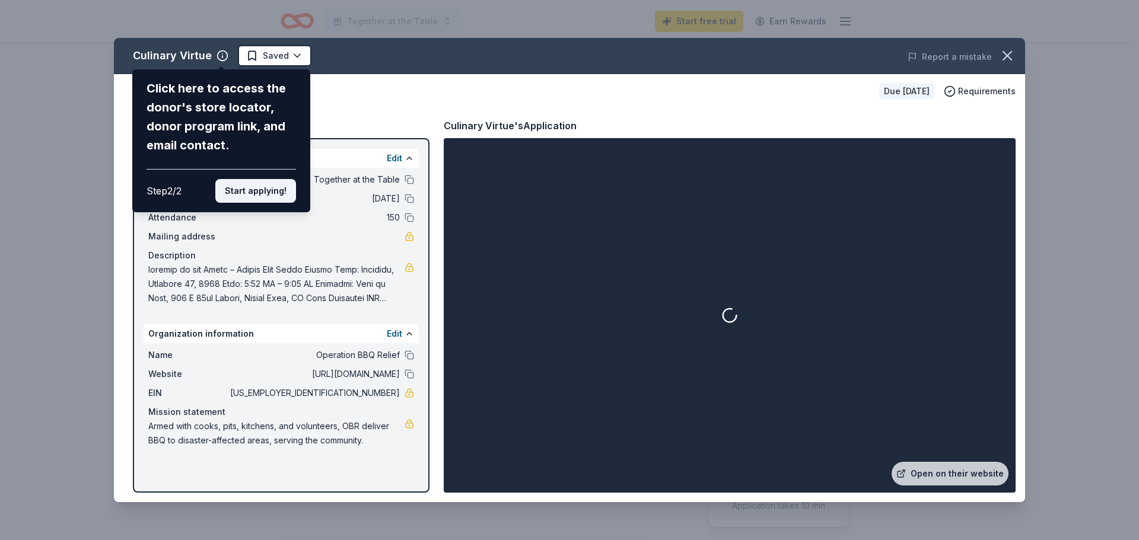
click at [260, 197] on button "Start applying!" at bounding box center [255, 191] width 81 height 24
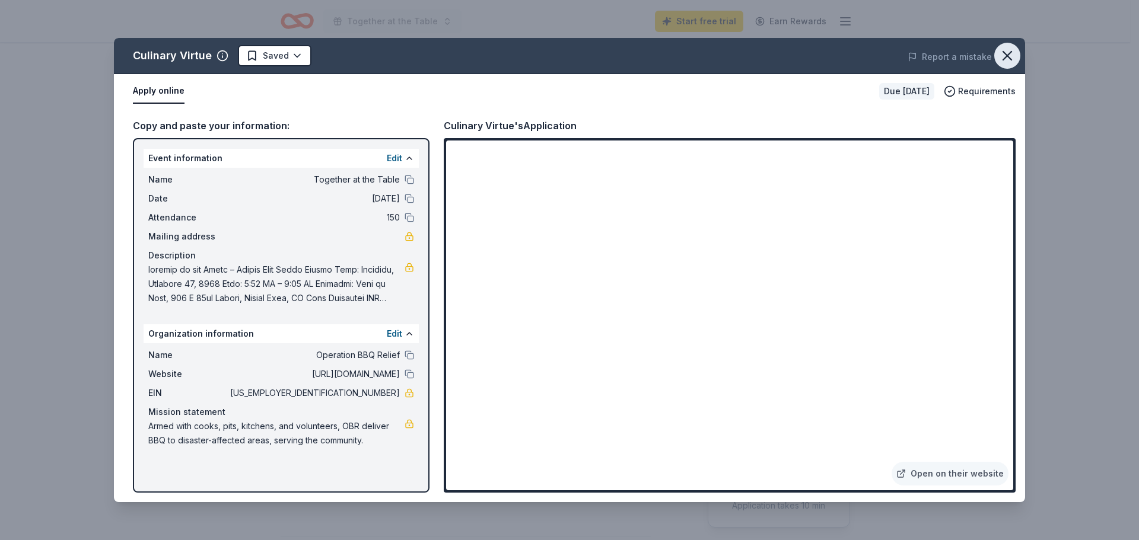
click at [1012, 56] on icon "button" at bounding box center [1007, 55] width 17 height 17
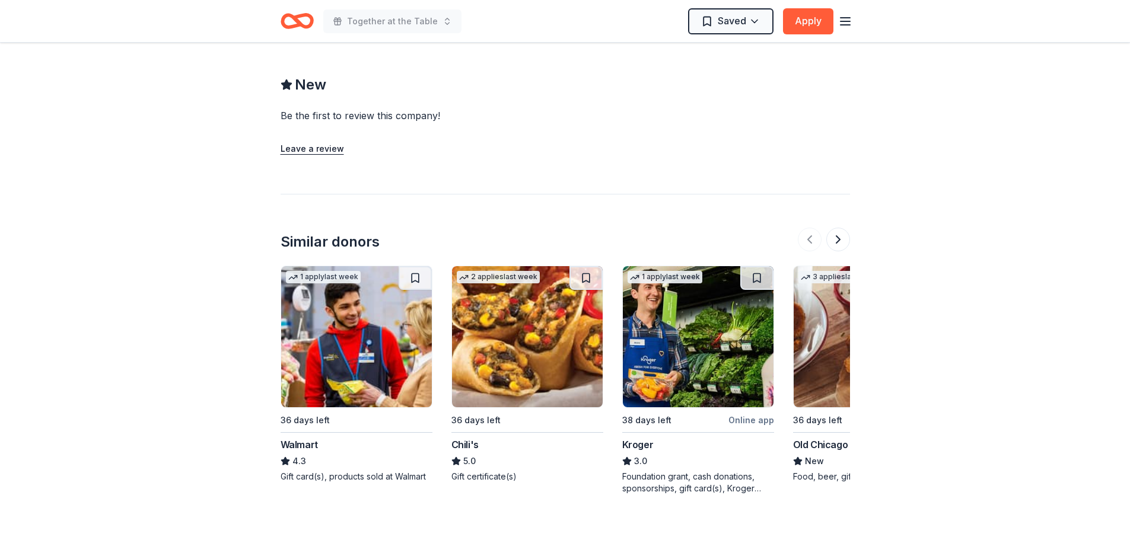
scroll to position [1087, 0]
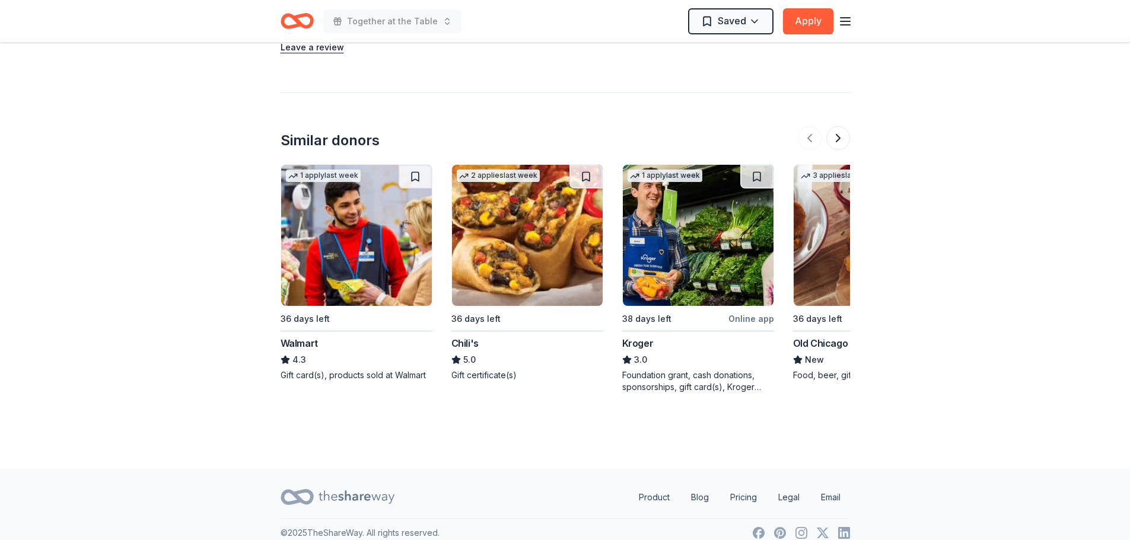
click at [319, 176] on img at bounding box center [356, 235] width 151 height 141
click at [511, 236] on img at bounding box center [527, 235] width 151 height 141
click at [842, 129] on button at bounding box center [838, 138] width 24 height 24
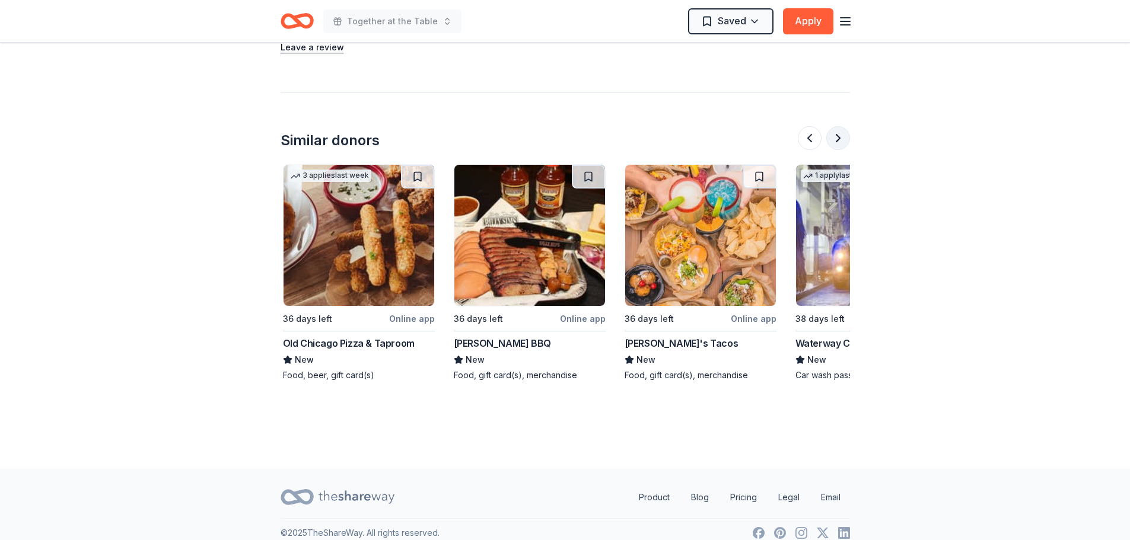
scroll to position [0, 513]
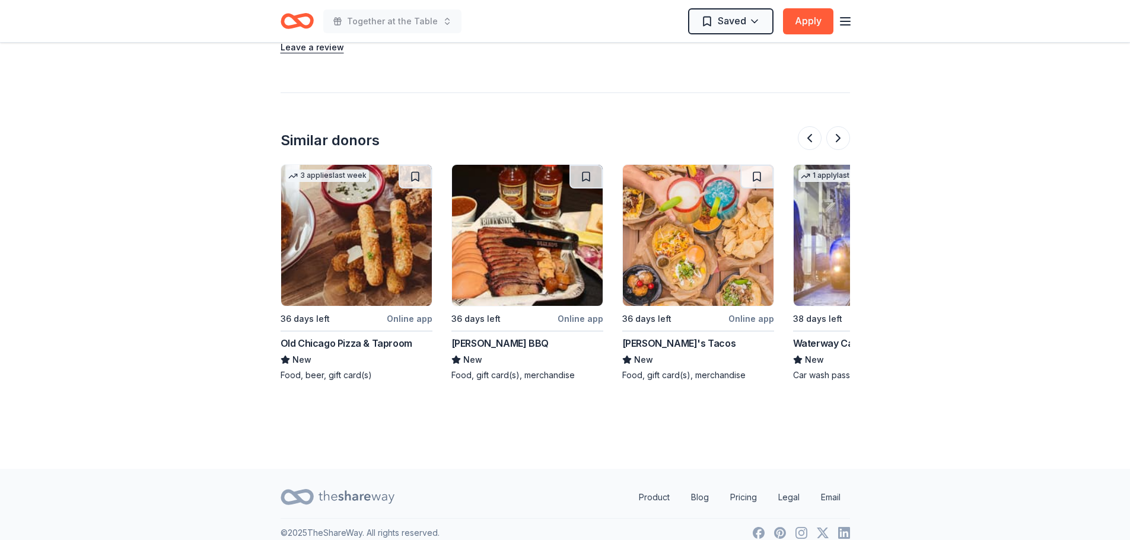
click at [722, 220] on img at bounding box center [698, 235] width 151 height 141
click at [842, 126] on button at bounding box center [838, 138] width 24 height 24
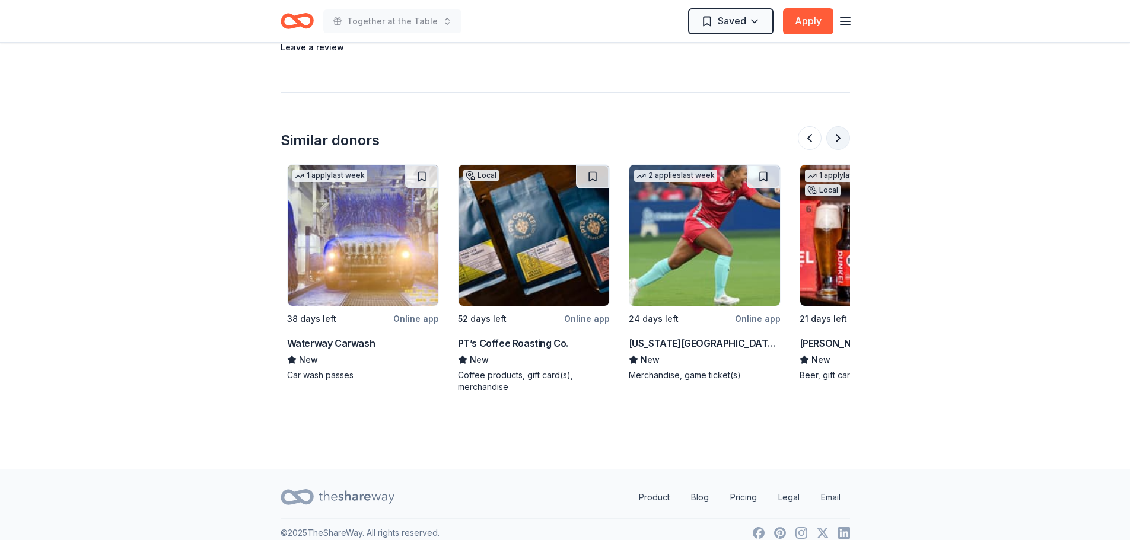
scroll to position [0, 1025]
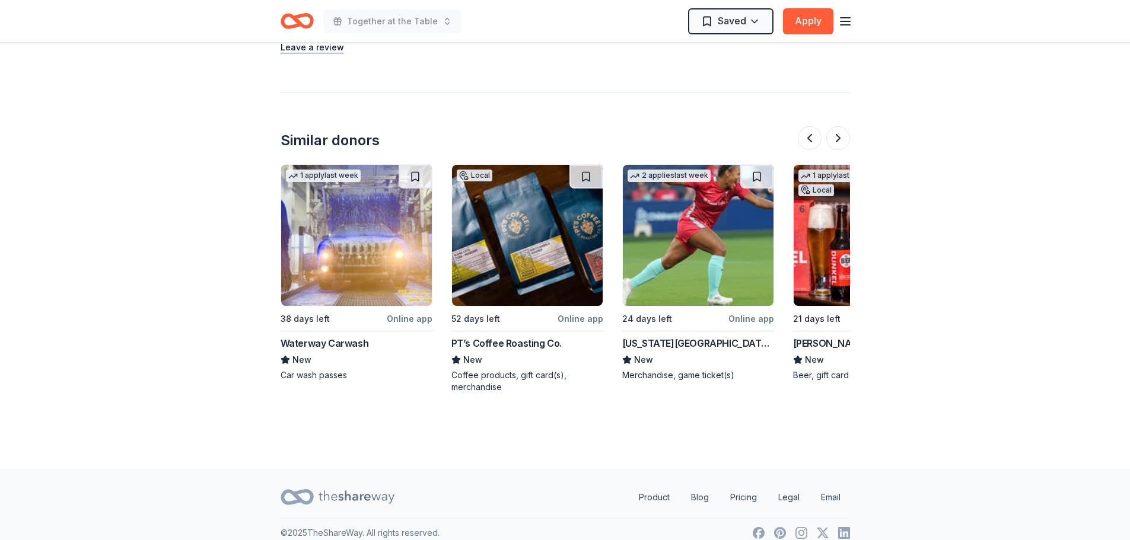
click at [351, 248] on img at bounding box center [356, 235] width 151 height 141
click at [713, 255] on img at bounding box center [698, 235] width 151 height 141
click at [838, 126] on button at bounding box center [838, 138] width 24 height 24
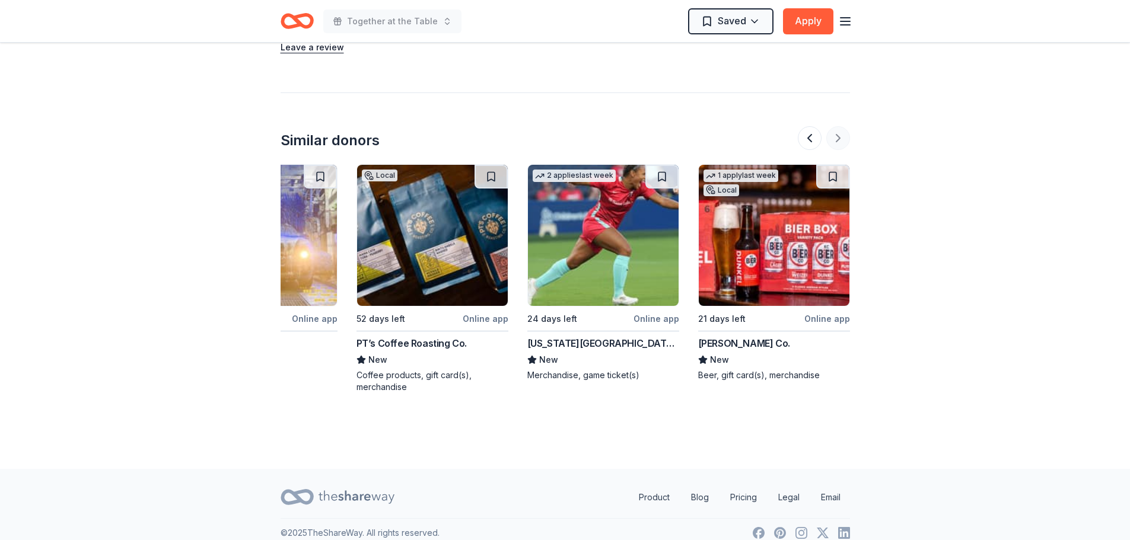
click at [838, 126] on div at bounding box center [824, 138] width 52 height 24
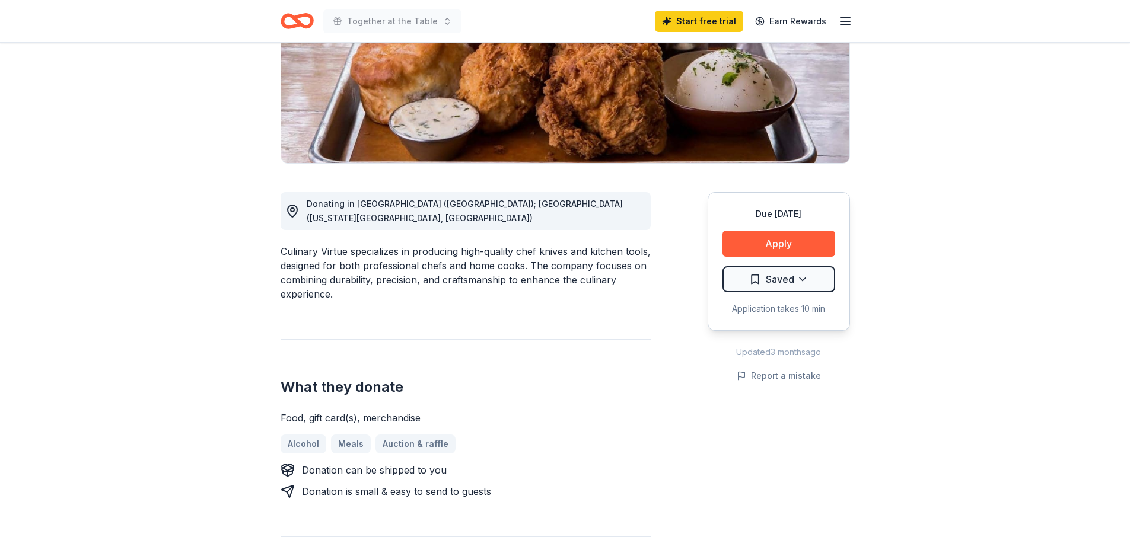
scroll to position [0, 0]
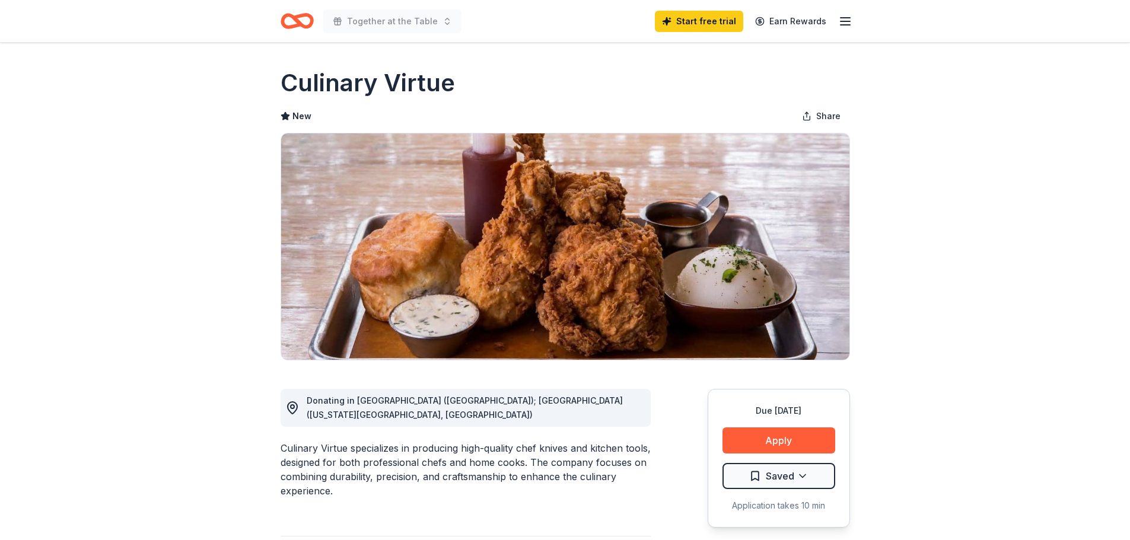
click at [843, 20] on icon "button" at bounding box center [845, 21] width 14 height 14
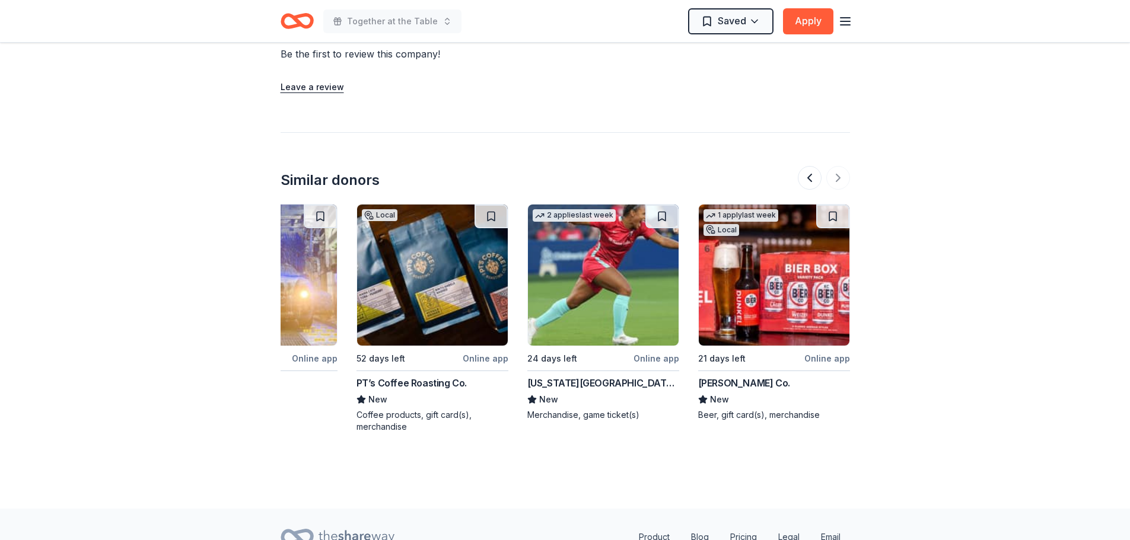
scroll to position [1087, 0]
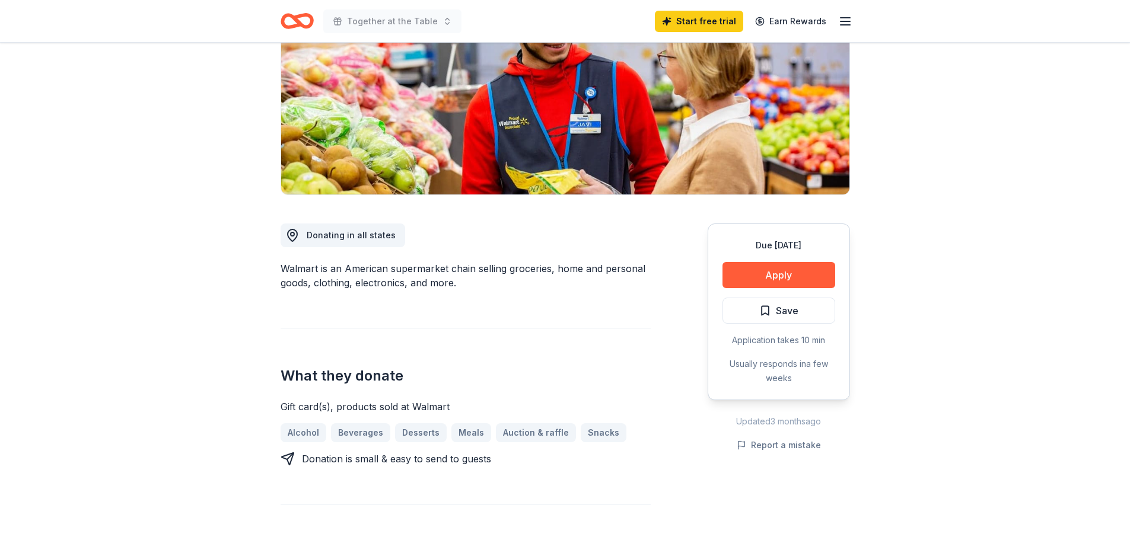
scroll to position [237, 0]
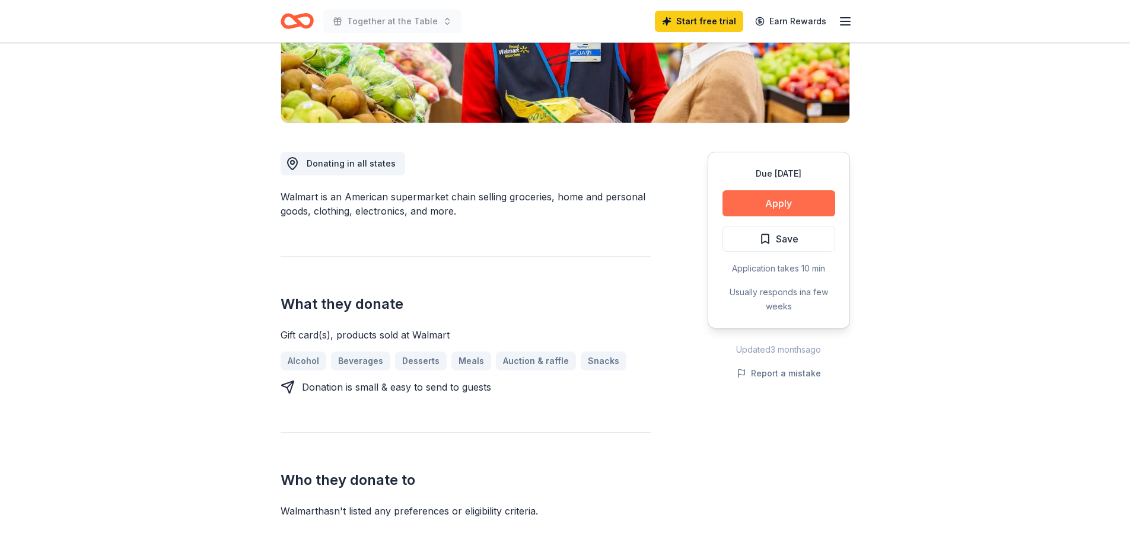
click at [792, 202] on button "Apply" at bounding box center [779, 203] width 113 height 26
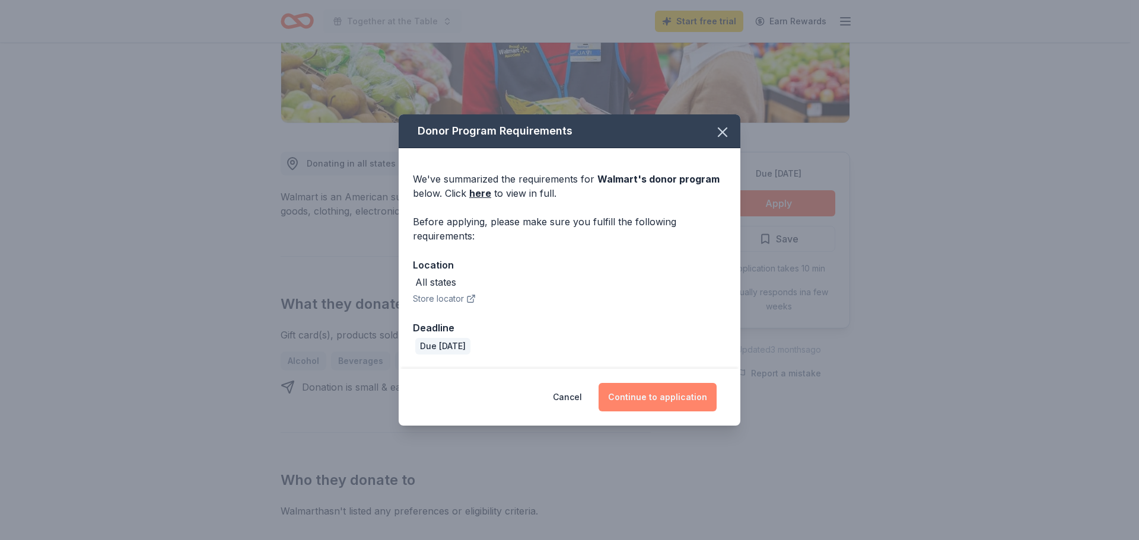
click at [657, 392] on button "Continue to application" at bounding box center [658, 397] width 118 height 28
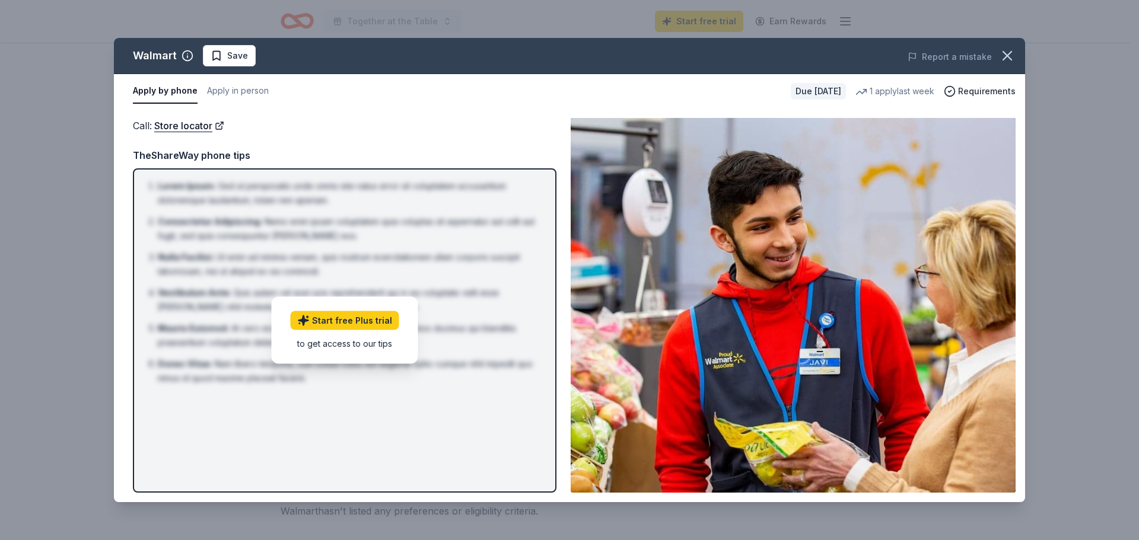
click at [177, 92] on button "Apply by phone" at bounding box center [165, 91] width 65 height 25
click at [1007, 54] on icon "button" at bounding box center [1007, 55] width 17 height 17
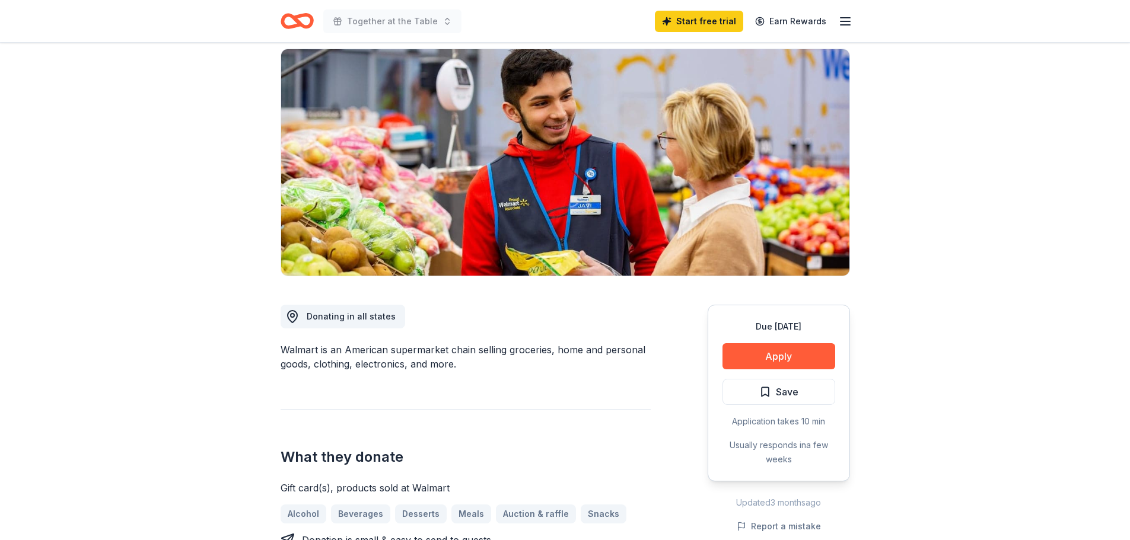
scroll to position [0, 0]
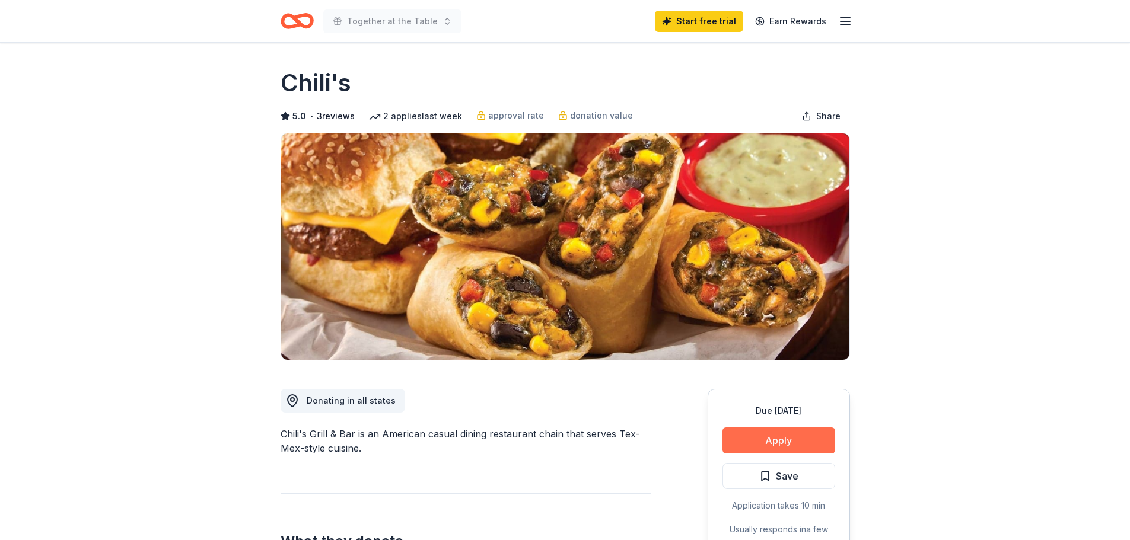
click at [794, 444] on button "Apply" at bounding box center [779, 441] width 113 height 26
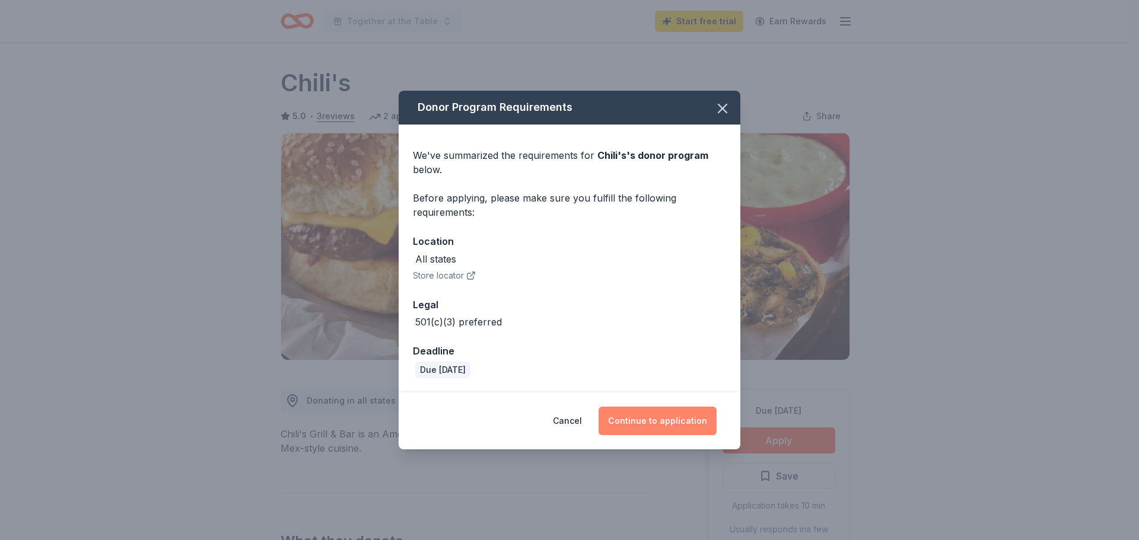
click at [661, 414] on button "Continue to application" at bounding box center [658, 421] width 118 height 28
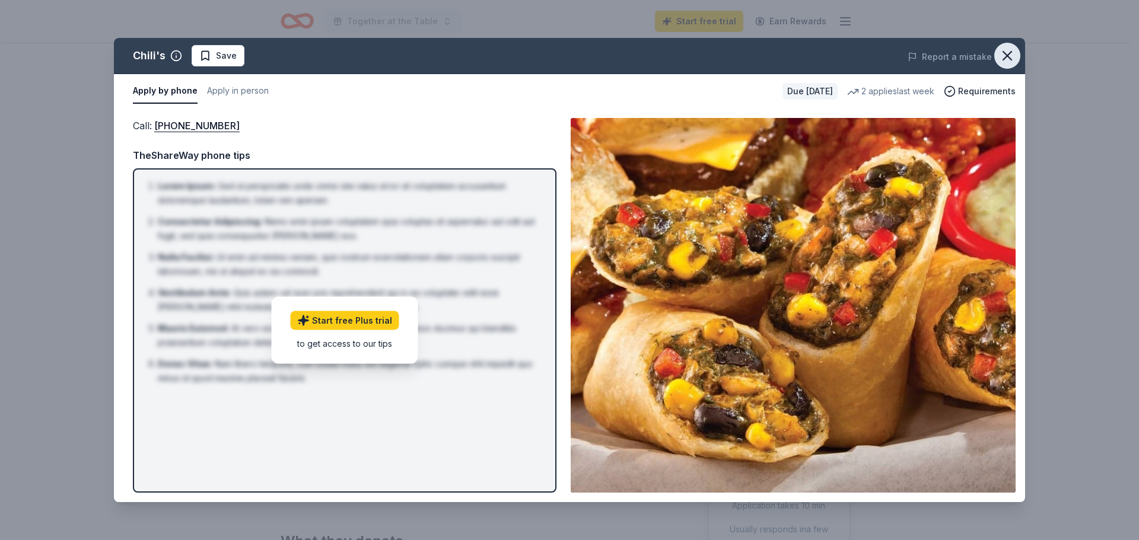
click at [1011, 58] on icon "button" at bounding box center [1007, 55] width 17 height 17
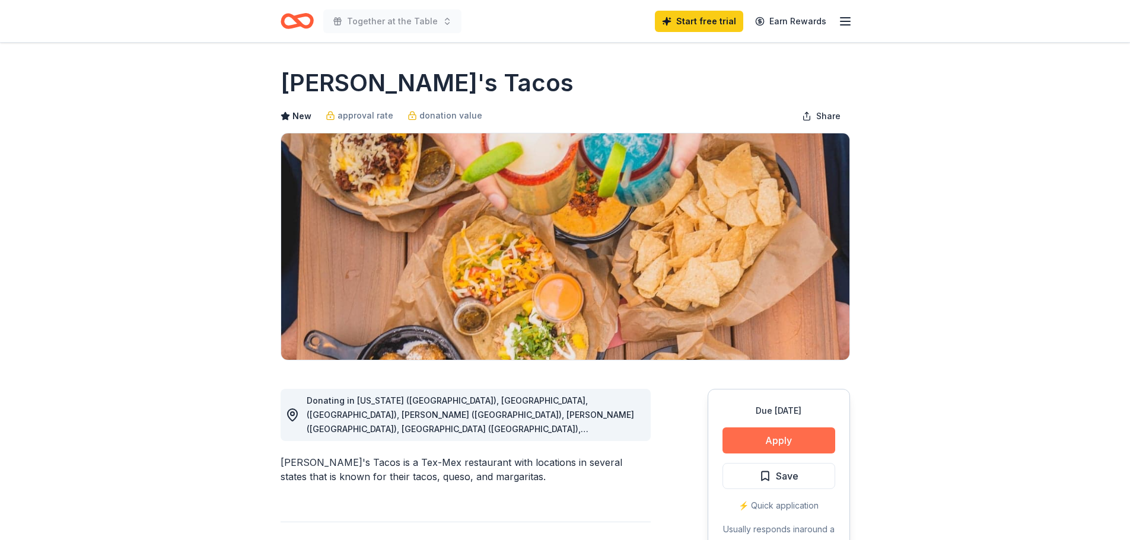
click at [752, 436] on button "Apply" at bounding box center [779, 441] width 113 height 26
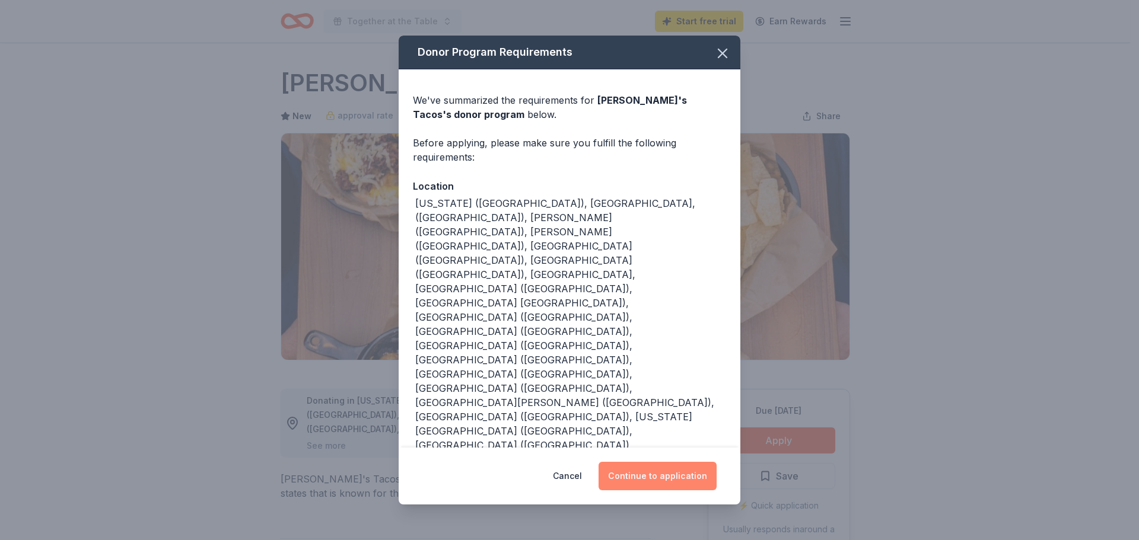
click at [664, 462] on button "Continue to application" at bounding box center [658, 476] width 118 height 28
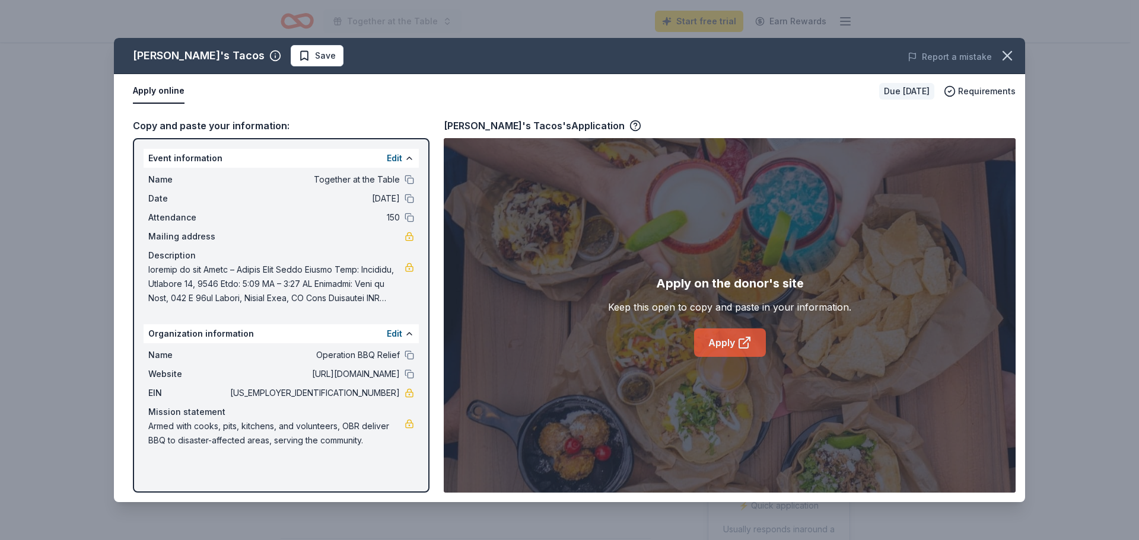
click at [712, 342] on link "Apply" at bounding box center [730, 343] width 72 height 28
click at [722, 341] on link "Apply" at bounding box center [730, 343] width 72 height 28
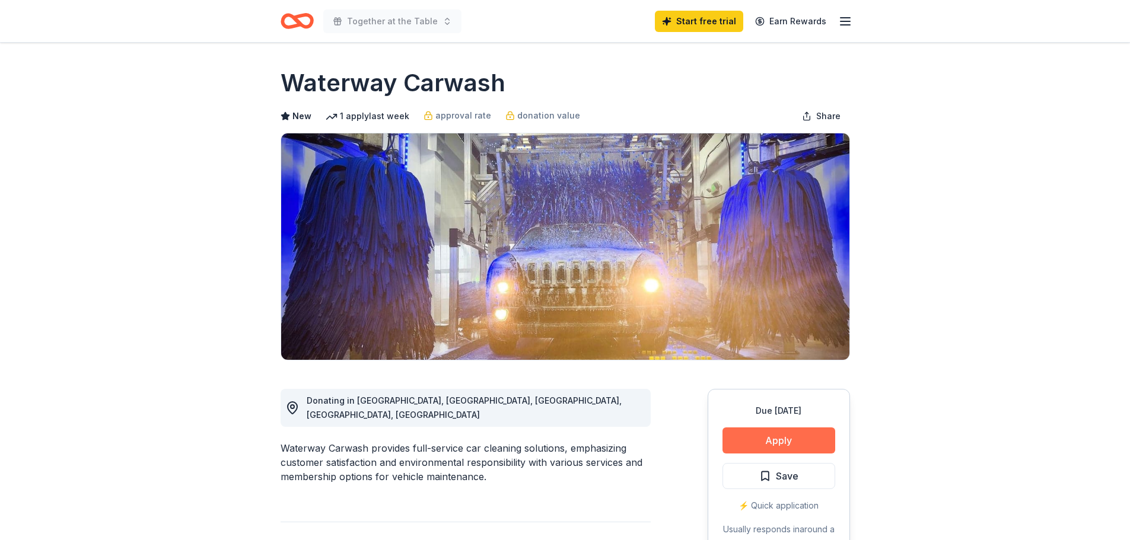
click at [765, 442] on button "Apply" at bounding box center [779, 441] width 113 height 26
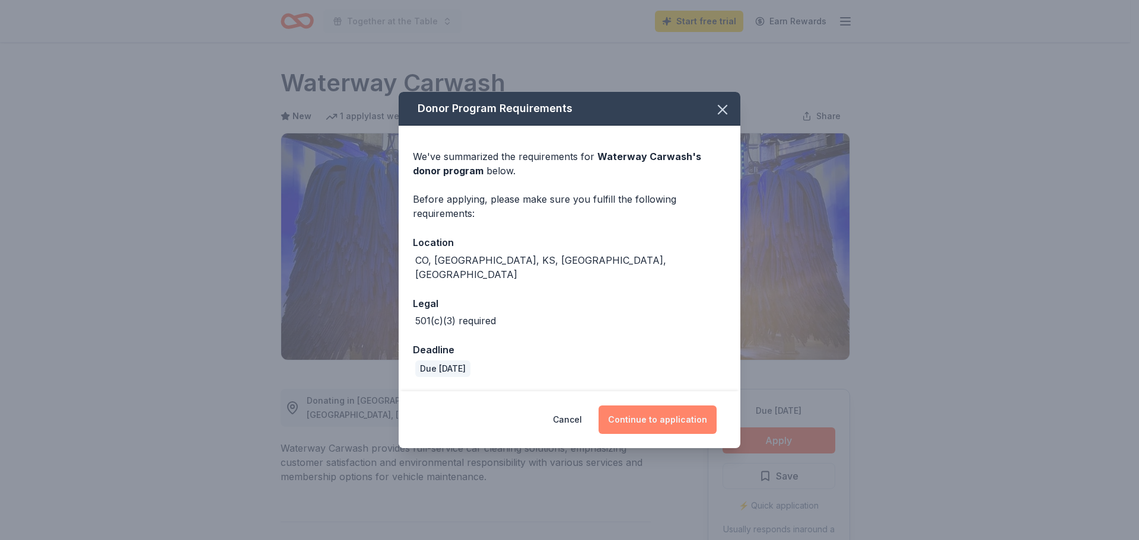
click at [636, 407] on button "Continue to application" at bounding box center [658, 420] width 118 height 28
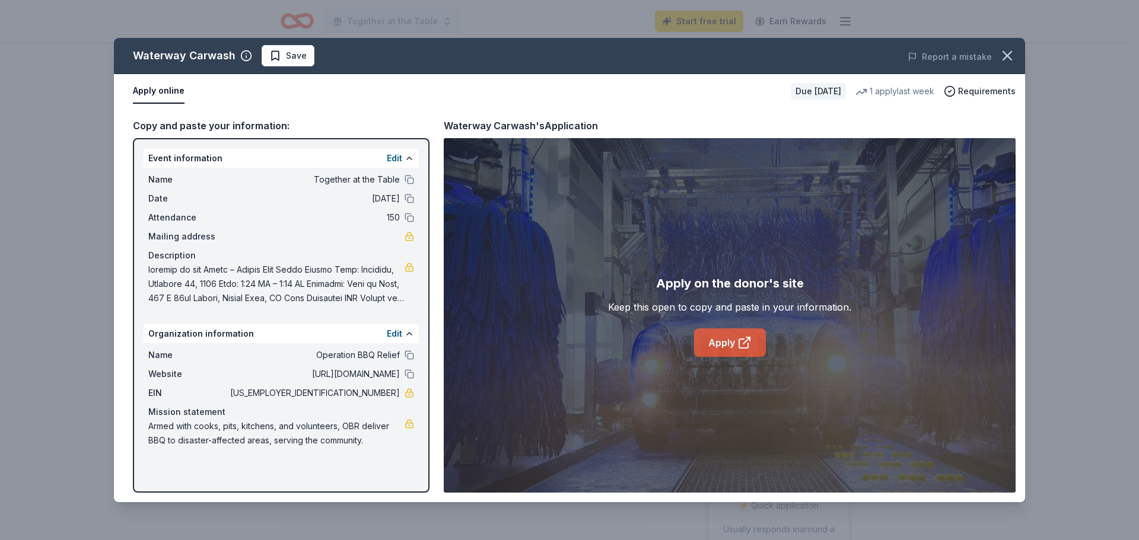
click at [714, 345] on link "Apply" at bounding box center [730, 343] width 72 height 28
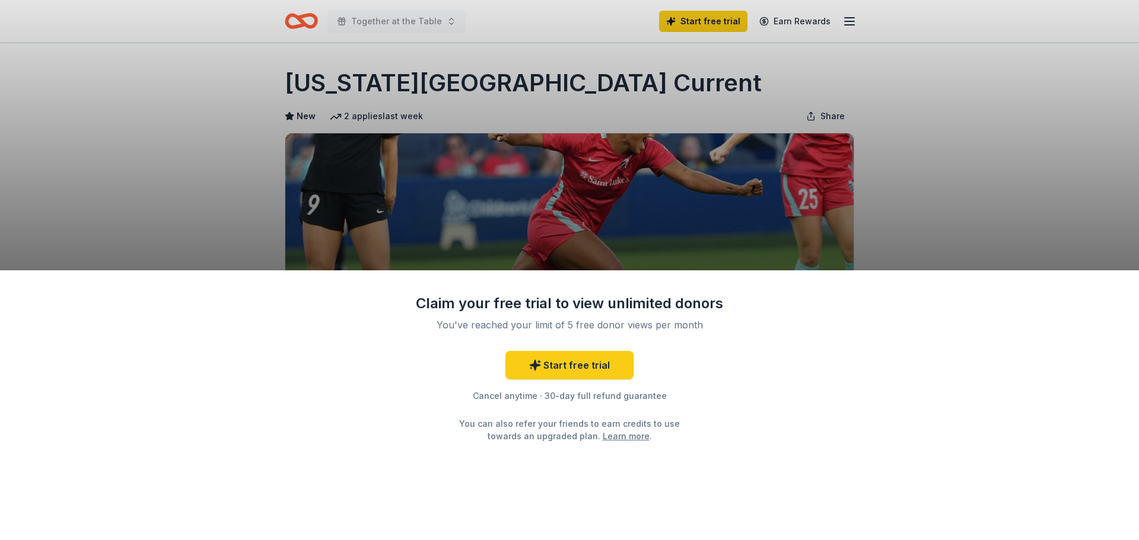
click at [703, 156] on div "Claim your free trial to view unlimited donors You've reached your limit of 5 f…" at bounding box center [569, 270] width 1139 height 540
click at [726, 187] on div "Claim your free trial to view unlimited donors You've reached your limit of 5 f…" at bounding box center [569, 270] width 1139 height 540
